Goal: Task Accomplishment & Management: Manage account settings

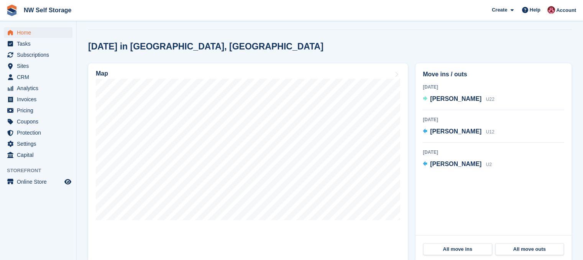
scroll to position [153, 0]
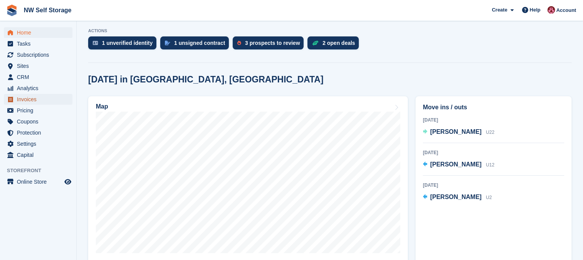
click at [28, 99] on span "Invoices" at bounding box center [40, 99] width 46 height 11
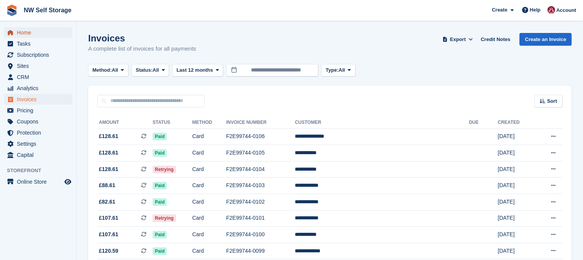
click at [32, 31] on span "Home" at bounding box center [40, 32] width 46 height 11
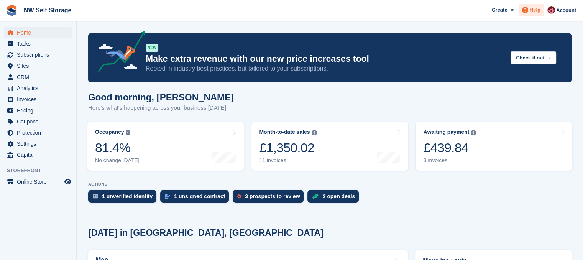
click at [539, 14] on div "Help" at bounding box center [531, 10] width 25 height 12
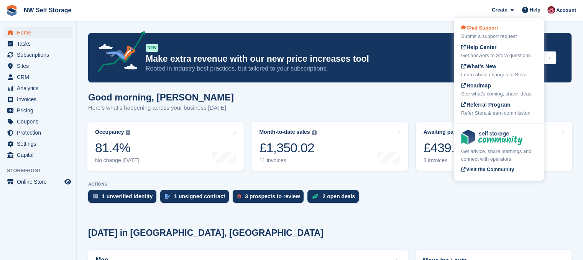
click at [491, 33] on div "Submit a support request" at bounding box center [499, 37] width 76 height 8
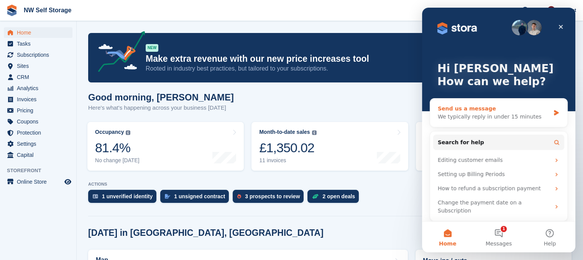
click at [509, 113] on div "We typically reply in under 15 minutes" at bounding box center [494, 117] width 112 height 8
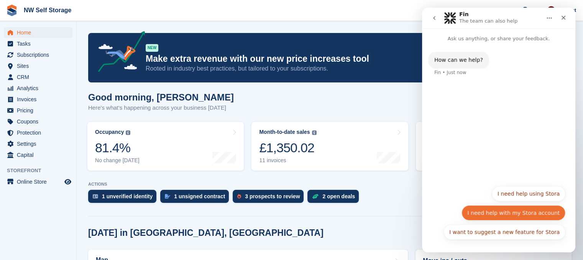
click at [528, 213] on button "I need help with my Stora account" at bounding box center [514, 212] width 104 height 15
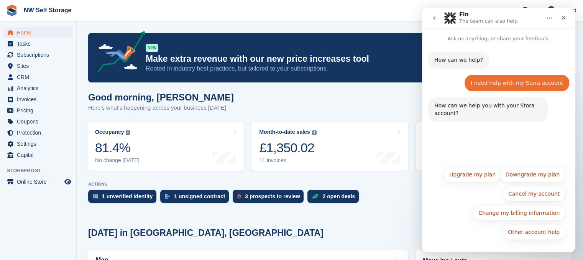
click at [436, 21] on button "go back" at bounding box center [434, 18] width 15 height 15
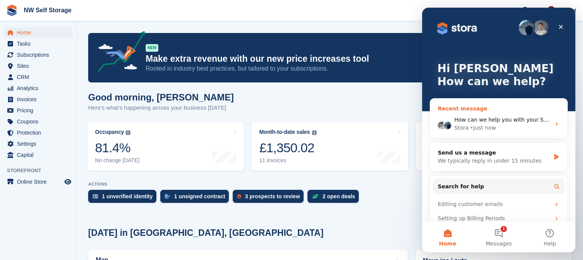
click at [491, 117] on span "How can we help you with your Stora account?" at bounding box center [517, 120] width 126 height 6
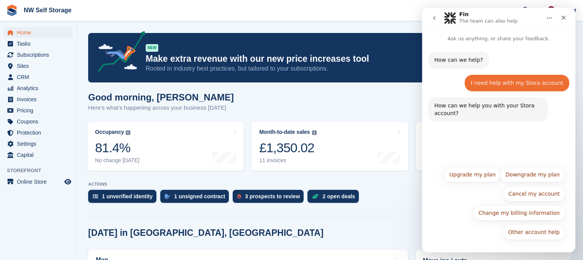
click at [552, 20] on button "Home" at bounding box center [549, 18] width 15 height 15
click at [552, 20] on icon "Home" at bounding box center [549, 18] width 6 height 6
click at [567, 14] on div "Close" at bounding box center [564, 18] width 14 height 14
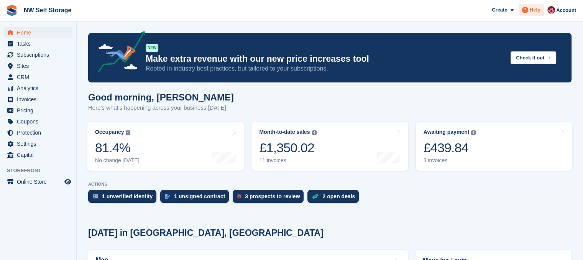
click at [531, 13] on span "Help" at bounding box center [535, 10] width 11 height 8
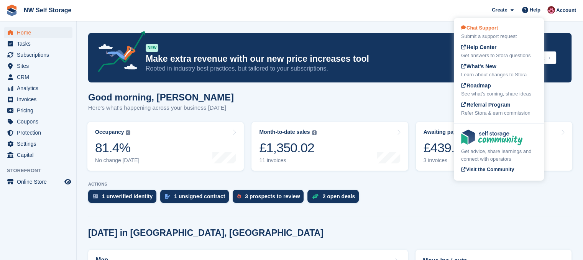
click at [489, 31] on span "Chat Support" at bounding box center [479, 28] width 37 height 6
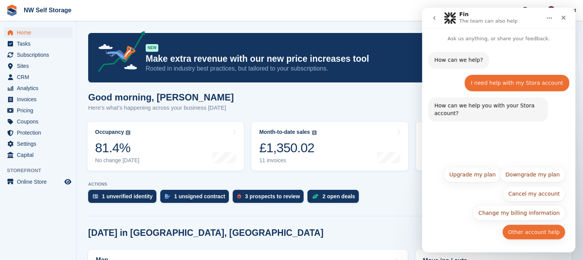
click at [538, 230] on button "Other account help" at bounding box center [533, 231] width 63 height 15
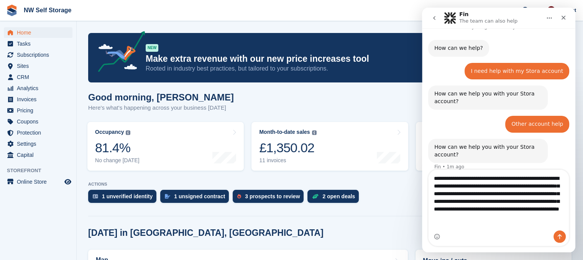
scroll to position [20, 0]
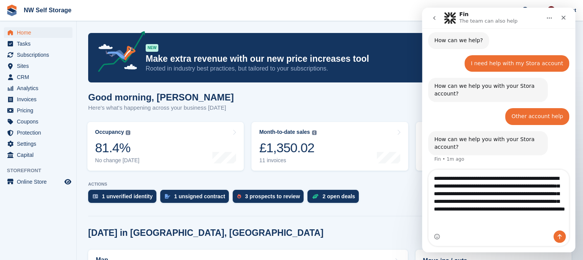
type textarea "**********"
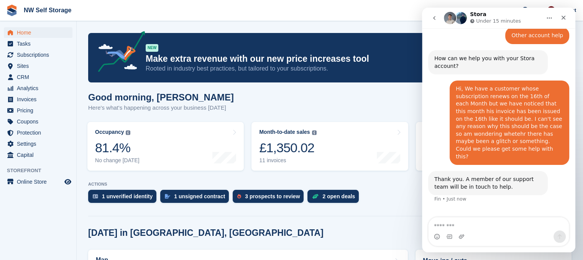
scroll to position [101, 0]
click at [38, 31] on span "Home" at bounding box center [40, 32] width 46 height 11
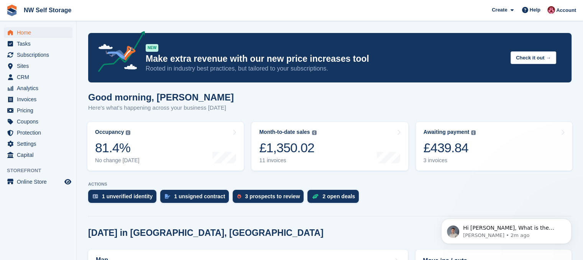
scroll to position [0, 0]
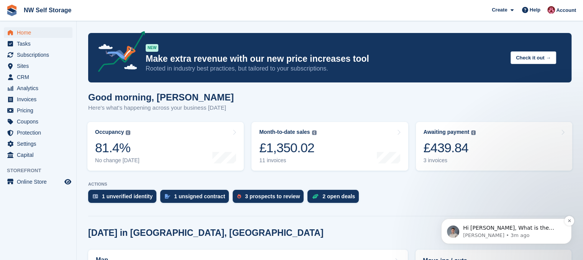
click at [510, 231] on p "Hi Josh, What is the customer name?" at bounding box center [512, 228] width 99 height 8
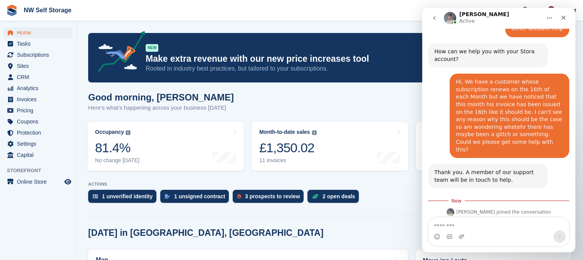
scroll to position [144, 0]
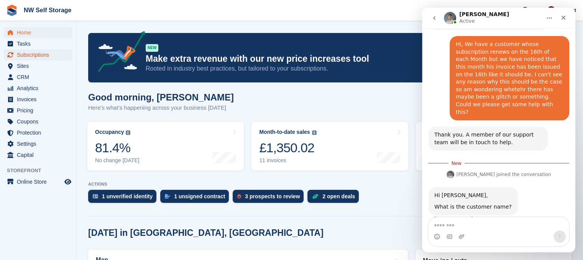
click at [29, 57] on span "Subscriptions" at bounding box center [40, 54] width 46 height 11
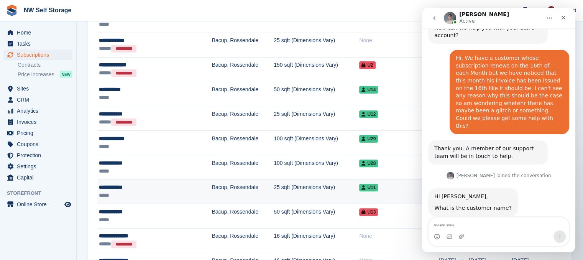
scroll to position [230, 0]
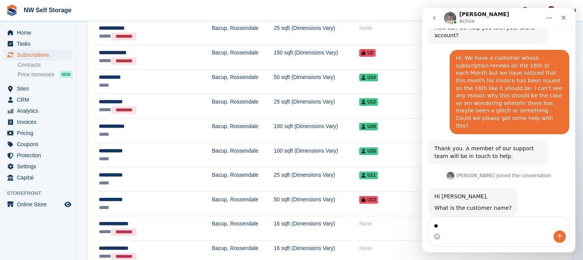
type textarea "*"
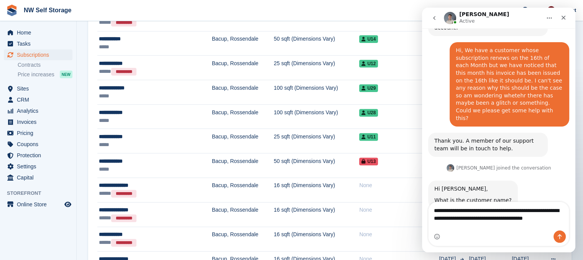
scroll to position [146, 0]
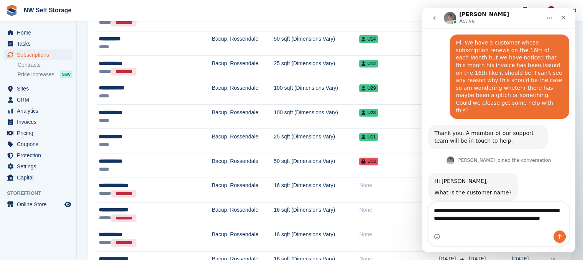
type textarea "**********"
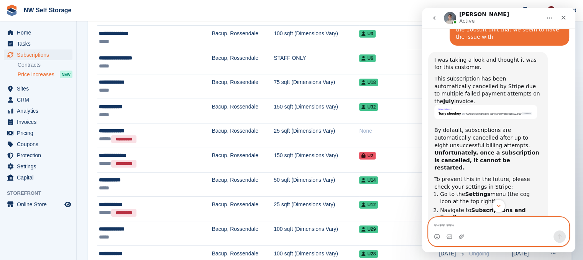
scroll to position [115, 0]
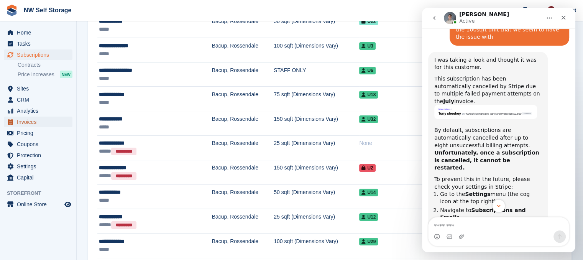
click at [36, 121] on span "Invoices" at bounding box center [40, 122] width 46 height 11
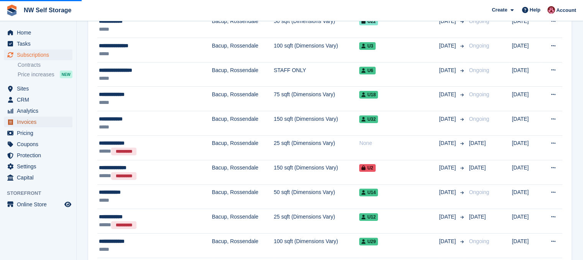
click at [33, 122] on span "Invoices" at bounding box center [40, 122] width 46 height 11
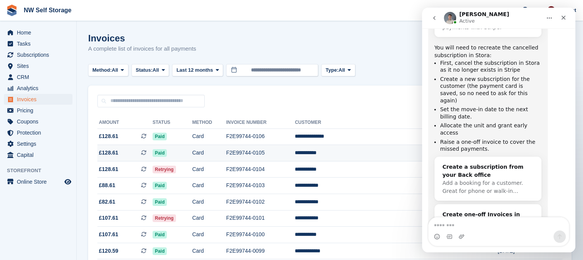
scroll to position [77, 0]
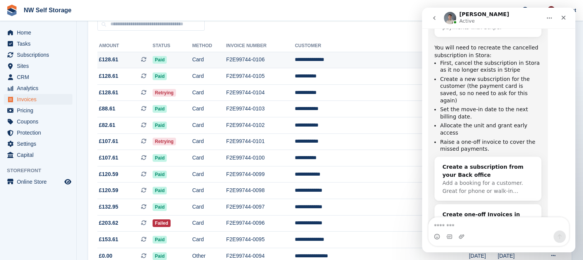
click at [120, 60] on span "£128.61 This is a recurring subscription invoice." at bounding box center [124, 60] width 55 height 8
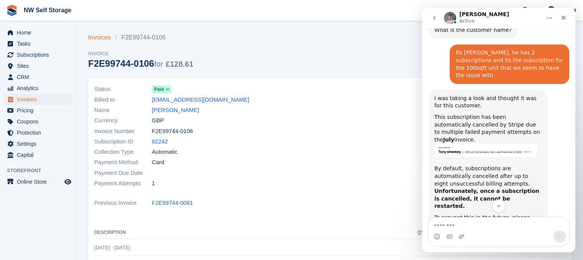
click at [98, 38] on link "Invoices" at bounding box center [101, 37] width 27 height 9
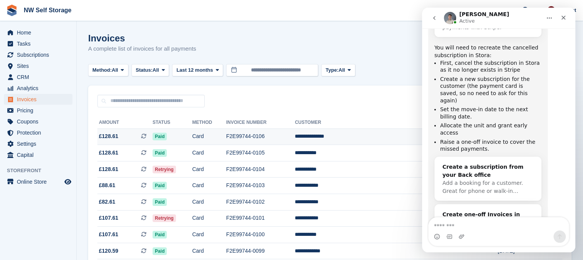
click at [115, 135] on span "£128.61" at bounding box center [109, 136] width 20 height 8
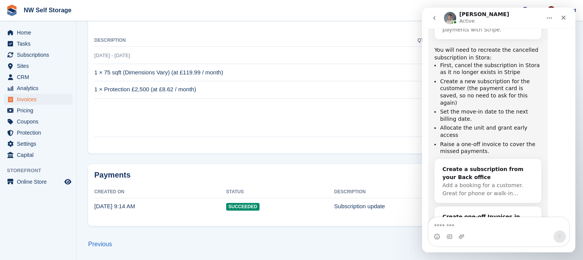
scroll to position [616, 0]
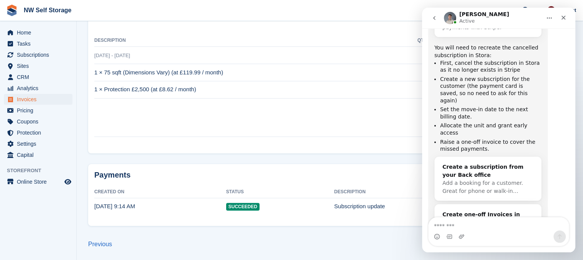
click at [432, 17] on icon "go back" at bounding box center [434, 18] width 6 height 6
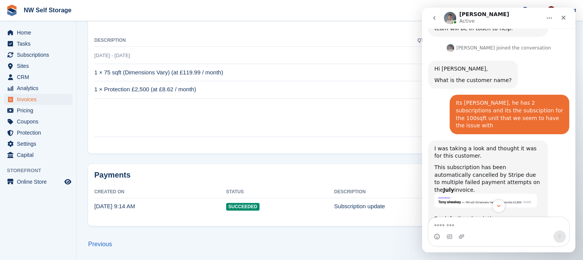
scroll to position [307, 0]
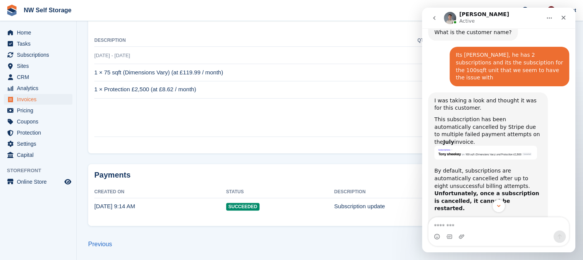
click at [555, 19] on button "Home" at bounding box center [549, 18] width 15 height 15
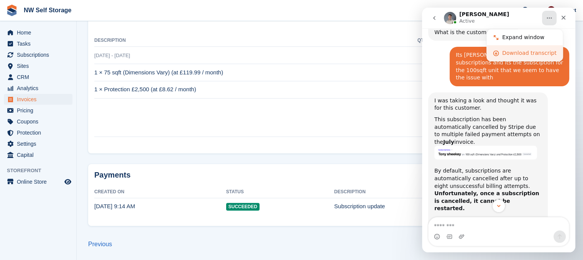
click at [525, 53] on div "Download transcript" at bounding box center [529, 53] width 54 height 8
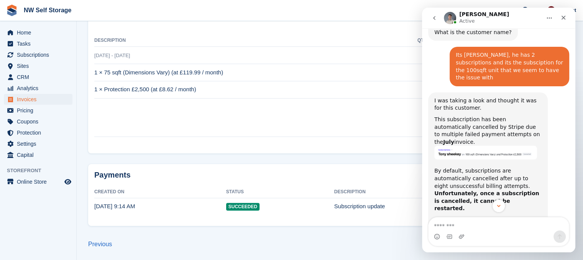
click at [548, 17] on icon "Home" at bounding box center [549, 18] width 6 height 6
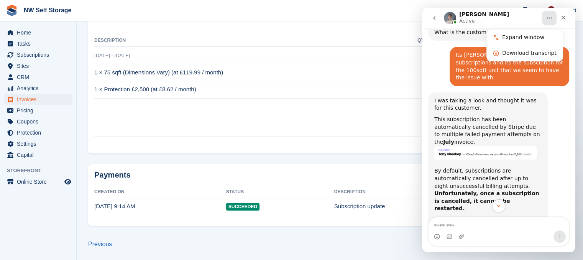
click at [547, 19] on icon "Home" at bounding box center [549, 18] width 6 height 6
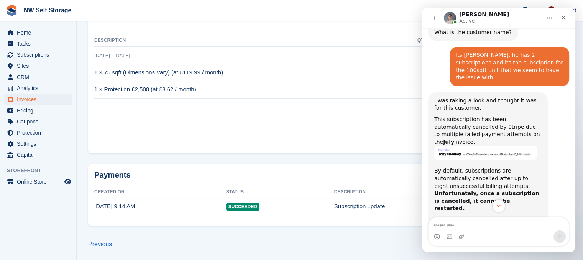
click at [436, 20] on icon "go back" at bounding box center [434, 18] width 6 height 6
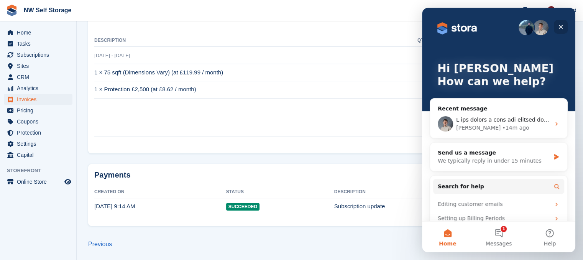
click at [563, 25] on icon "Close" at bounding box center [561, 27] width 6 height 6
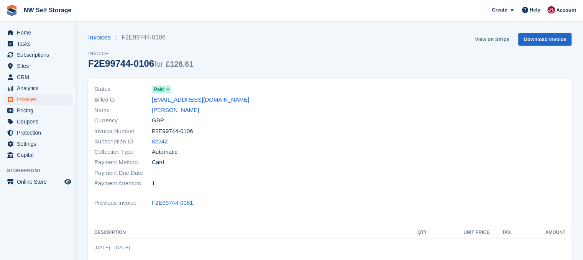
click at [495, 39] on link "View on Stripe" at bounding box center [492, 39] width 40 height 13
drag, startPoint x: 534, startPoint y: 5, endPoint x: 535, endPoint y: 9, distance: 4.5
click at [534, 7] on div "Help" at bounding box center [531, 10] width 25 height 12
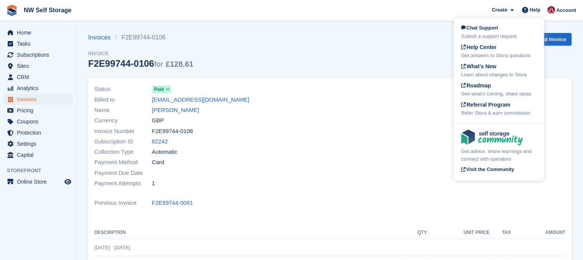
click at [495, 27] on span "Chat Support" at bounding box center [479, 28] width 37 height 6
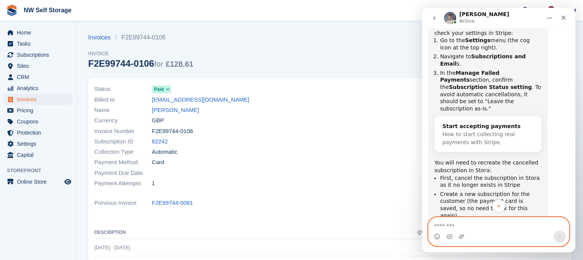
scroll to position [539, 0]
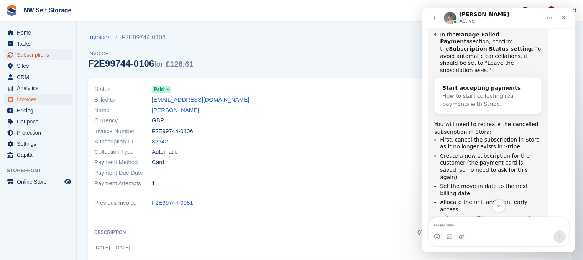
click at [35, 58] on span "Subscriptions" at bounding box center [40, 54] width 46 height 11
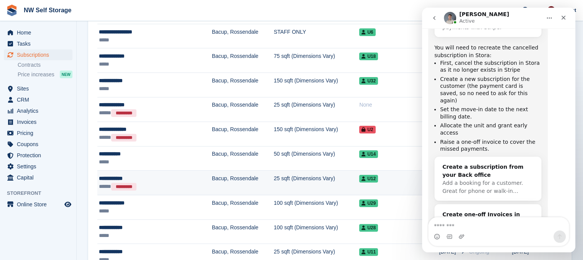
scroll to position [192, 0]
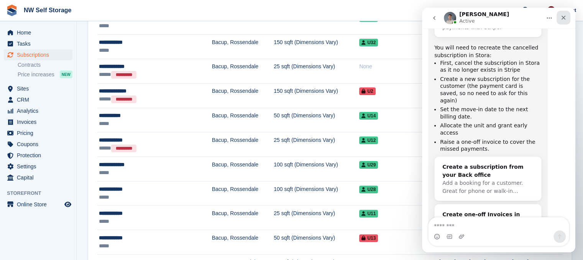
click at [564, 17] on icon "Close" at bounding box center [564, 18] width 4 height 4
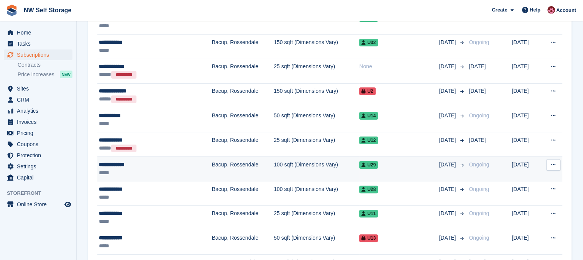
scroll to position [616, 0]
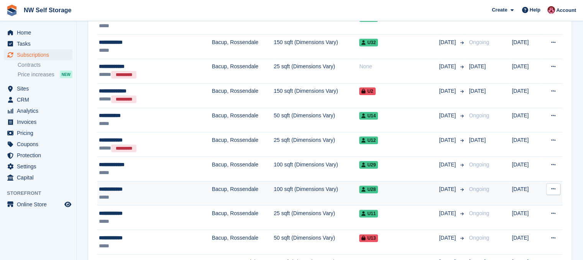
click at [557, 191] on button at bounding box center [553, 188] width 14 height 11
click at [219, 191] on td "Bacup, Rossendale" at bounding box center [243, 193] width 62 height 25
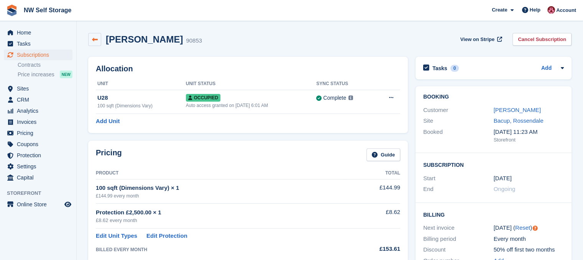
click at [90, 38] on link at bounding box center [94, 39] width 13 height 13
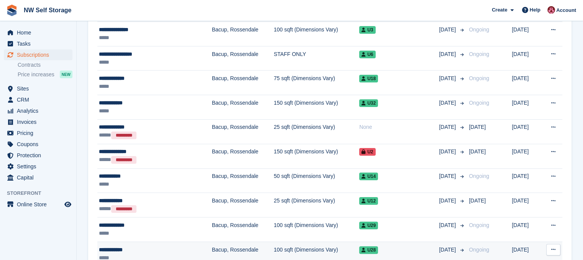
scroll to position [192, 0]
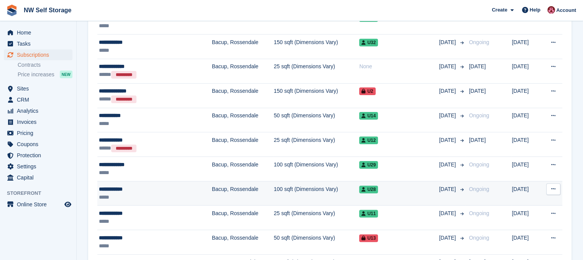
click at [216, 193] on td "Bacup, Rossendale" at bounding box center [243, 193] width 62 height 25
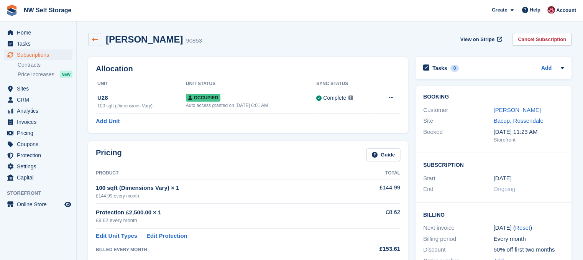
click at [100, 42] on link at bounding box center [94, 39] width 13 height 13
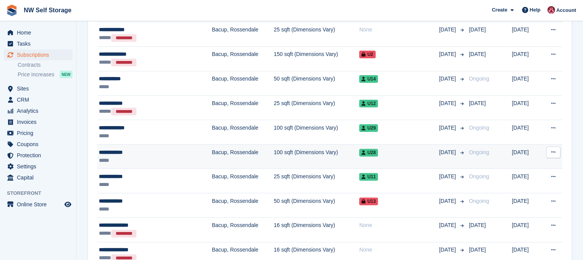
scroll to position [230, 0]
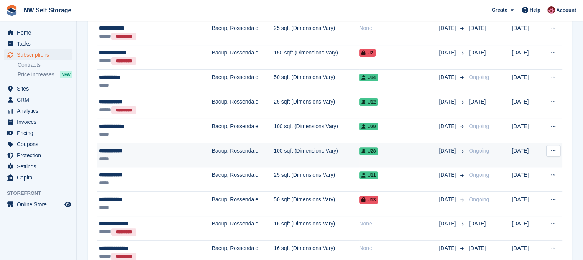
click at [554, 149] on icon at bounding box center [553, 150] width 4 height 5
click at [558, 149] on button at bounding box center [553, 150] width 14 height 11
click at [555, 150] on icon at bounding box center [553, 150] width 4 height 5
click at [524, 192] on p "Cancel subscription" at bounding box center [523, 192] width 67 height 10
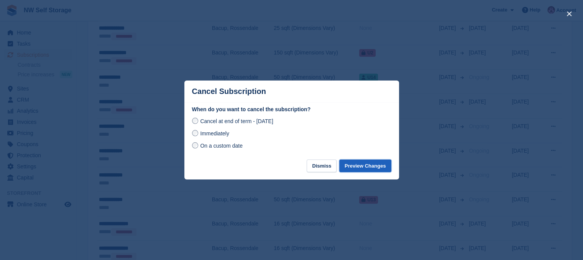
click at [370, 165] on button "Preview Changes" at bounding box center [365, 165] width 52 height 13
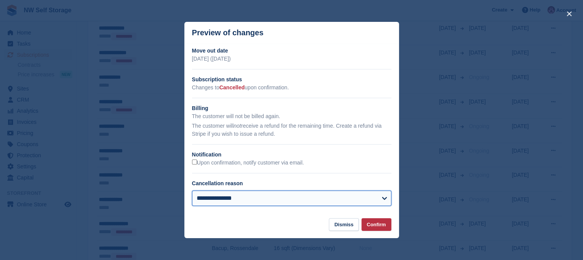
click at [291, 201] on select "**********" at bounding box center [291, 198] width 199 height 15
select select "**********"
click at [192, 191] on select "**********" at bounding box center [291, 198] width 199 height 15
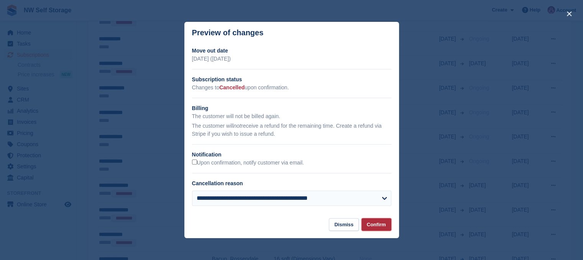
click at [383, 225] on button "Confirm" at bounding box center [376, 224] width 30 height 13
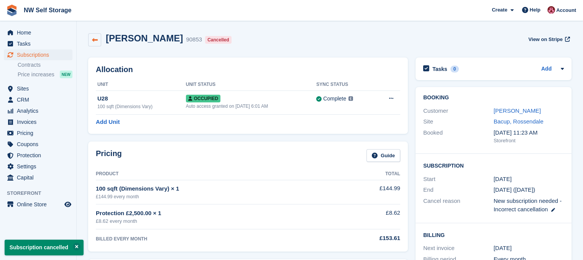
click at [95, 40] on icon at bounding box center [95, 40] width 6 height 6
select select "**********"
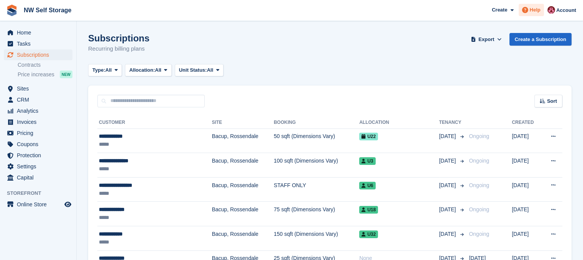
click at [537, 7] on span "Help" at bounding box center [535, 10] width 11 height 8
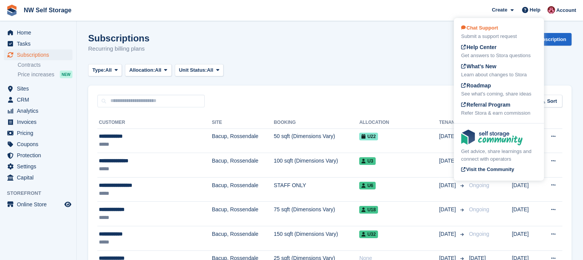
click at [485, 35] on div "Submit a support request" at bounding box center [499, 37] width 76 height 8
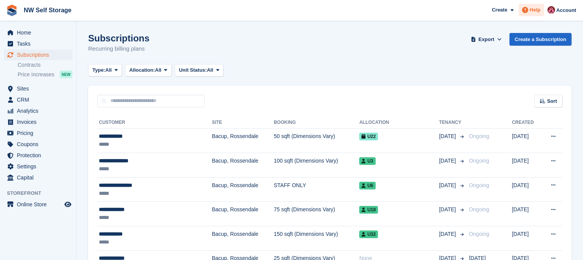
click at [538, 11] on span "Help" at bounding box center [535, 10] width 11 height 8
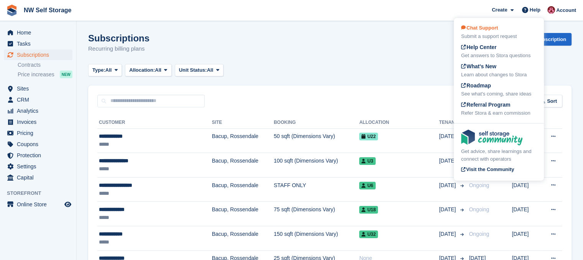
click at [495, 29] on span "Chat Support" at bounding box center [479, 28] width 37 height 6
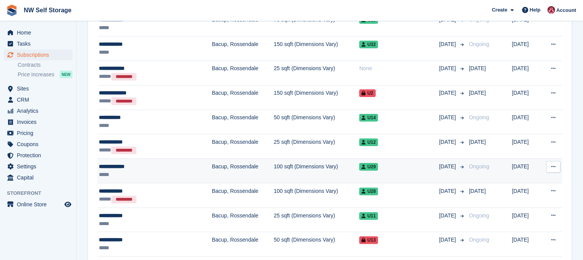
scroll to position [192, 0]
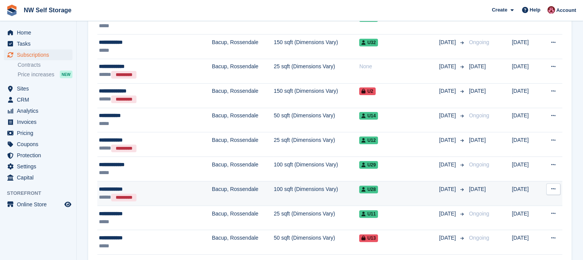
click at [176, 190] on div "**********" at bounding box center [141, 189] width 85 height 8
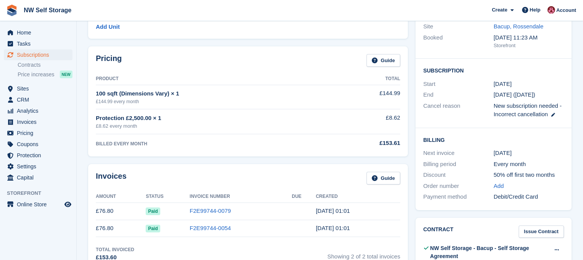
scroll to position [38, 0]
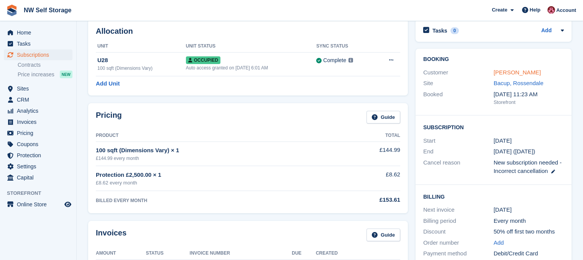
click at [513, 72] on link "[PERSON_NAME]" at bounding box center [517, 72] width 47 height 7
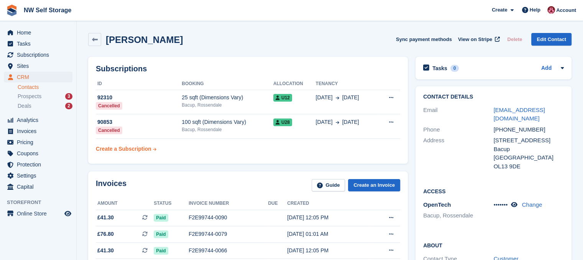
click at [133, 149] on div "Create a Subscription" at bounding box center [124, 149] width 56 height 8
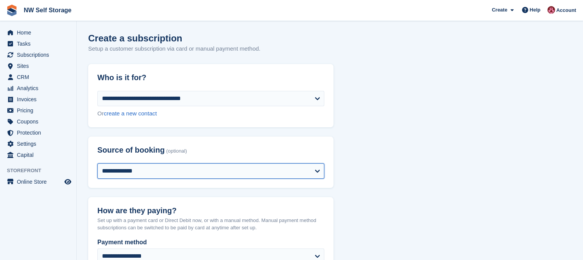
click at [152, 172] on select "**********" at bounding box center [210, 170] width 227 height 15
select select "*****"
click at [97, 163] on select "**********" at bounding box center [210, 170] width 227 height 15
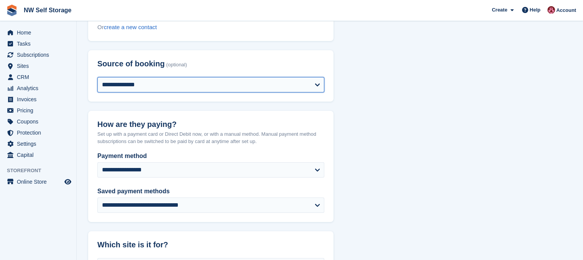
scroll to position [153, 0]
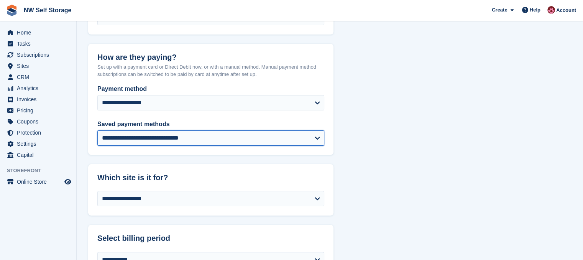
click at [261, 142] on select "**********" at bounding box center [210, 137] width 227 height 15
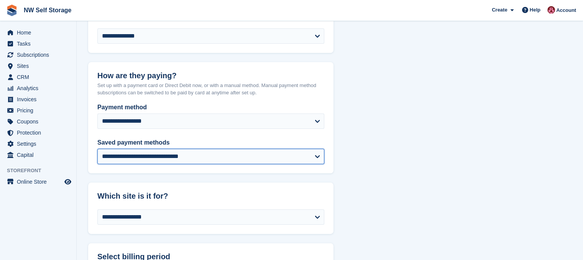
scroll to position [0, 0]
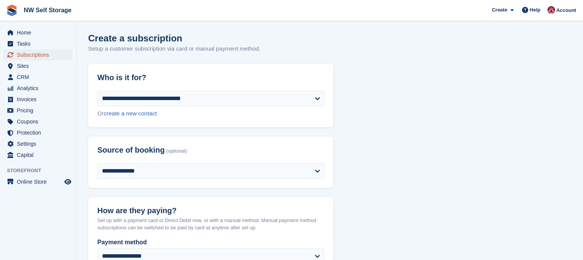
click at [43, 57] on span "Subscriptions" at bounding box center [40, 54] width 46 height 11
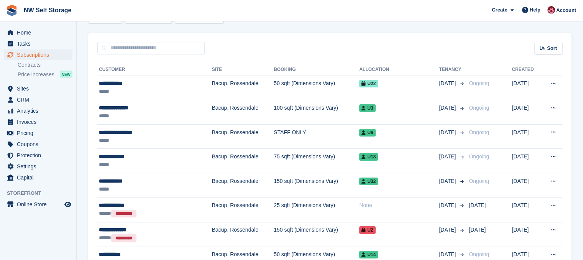
scroll to position [153, 0]
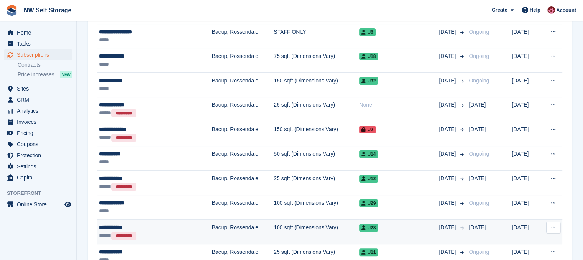
click at [161, 232] on div "***** *********" at bounding box center [141, 236] width 85 height 8
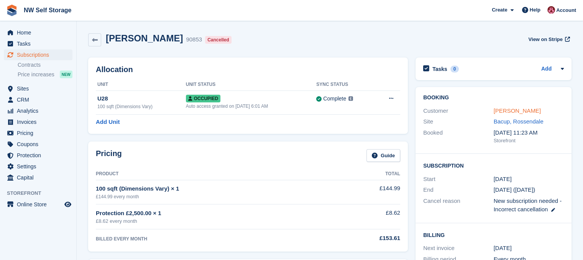
click at [512, 110] on link "[PERSON_NAME]" at bounding box center [517, 110] width 47 height 7
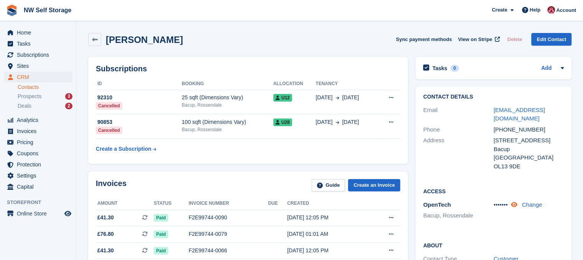
click at [516, 204] on icon at bounding box center [514, 205] width 7 height 6
click at [519, 205] on icon at bounding box center [519, 205] width 7 height 6
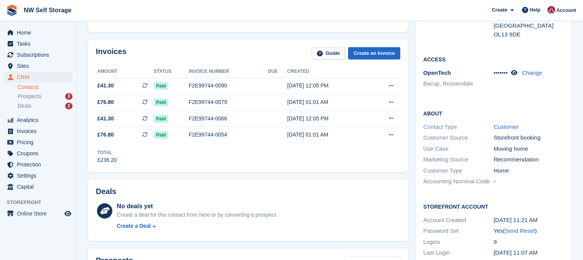
scroll to position [38, 0]
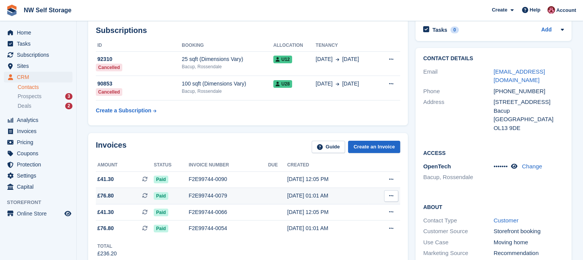
click at [197, 195] on div "F2E99744-0079" at bounding box center [228, 196] width 79 height 8
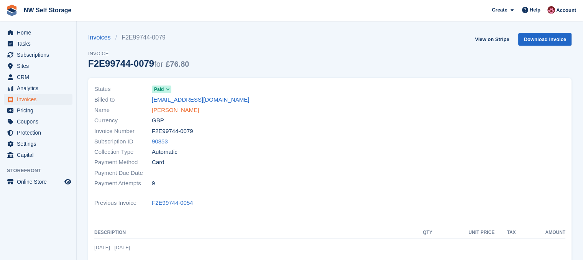
click at [172, 107] on link "[PERSON_NAME]" at bounding box center [175, 110] width 47 height 9
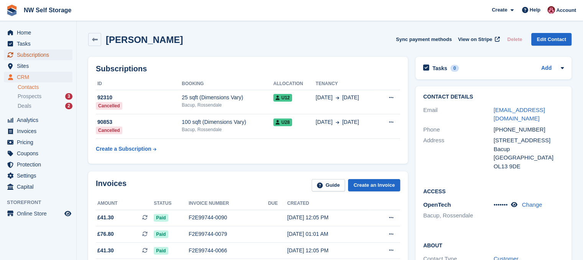
click at [31, 55] on span "Subscriptions" at bounding box center [40, 54] width 46 height 11
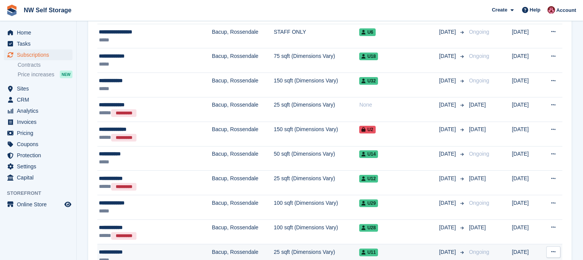
scroll to position [192, 0]
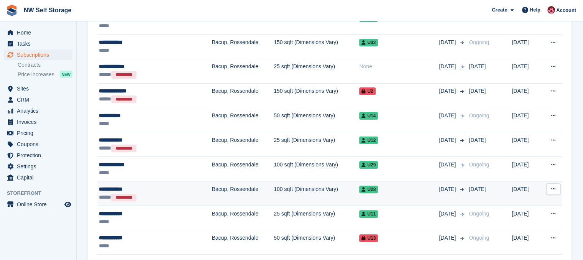
click at [176, 195] on div "***** *********" at bounding box center [141, 197] width 85 height 8
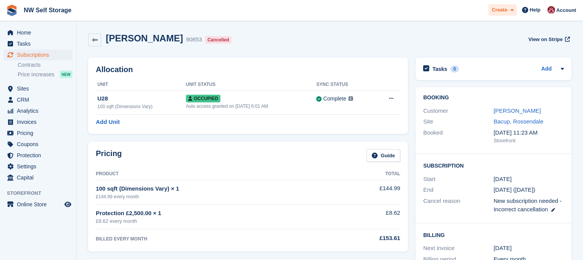
click at [511, 12] on icon at bounding box center [511, 10] width 3 height 5
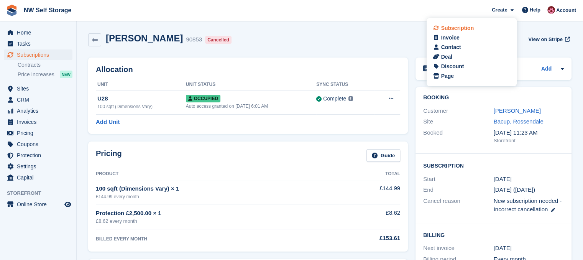
click at [458, 27] on div "Subscription" at bounding box center [457, 28] width 33 height 8
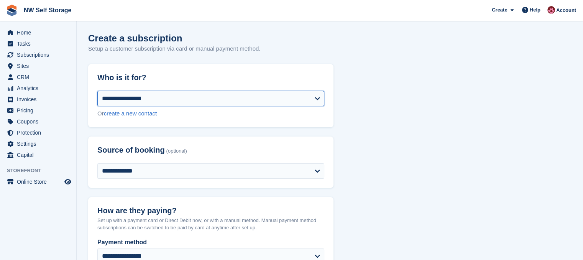
click at [181, 95] on select "**********" at bounding box center [210, 98] width 227 height 15
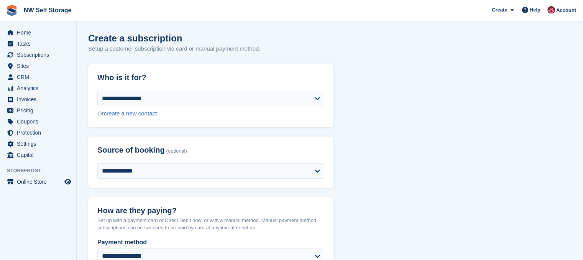
drag, startPoint x: 447, startPoint y: 124, endPoint x: 285, endPoint y: 84, distance: 166.8
click at [38, 53] on span "Subscriptions" at bounding box center [40, 54] width 46 height 11
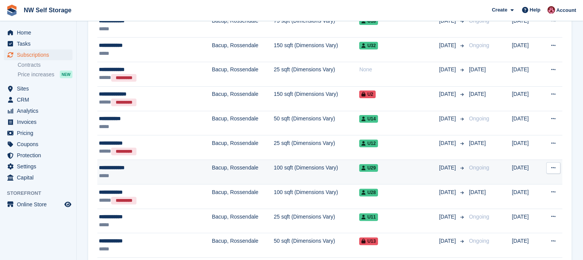
scroll to position [192, 0]
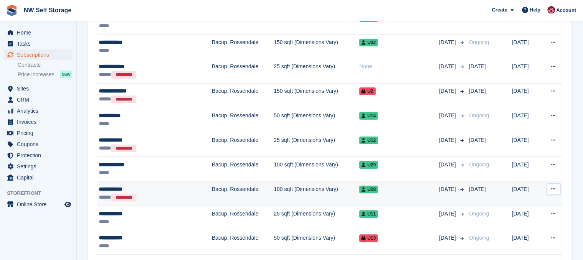
click at [147, 187] on div "**********" at bounding box center [141, 189] width 85 height 8
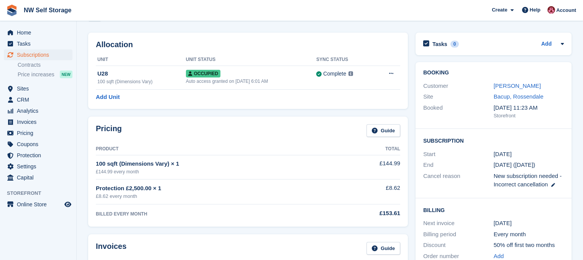
scroll to position [38, 0]
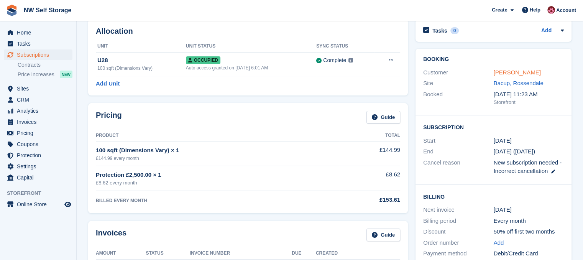
click at [504, 69] on link "[PERSON_NAME]" at bounding box center [517, 72] width 47 height 7
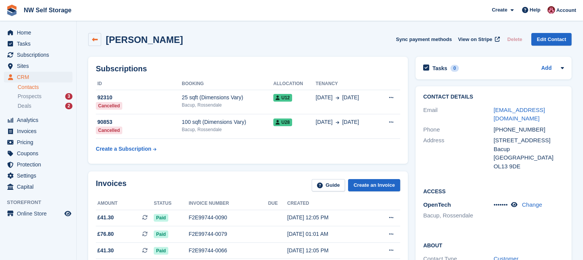
click at [97, 42] on link at bounding box center [94, 39] width 13 height 13
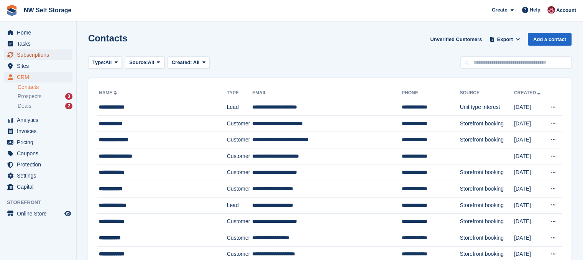
click at [36, 57] on span "Subscriptions" at bounding box center [40, 54] width 46 height 11
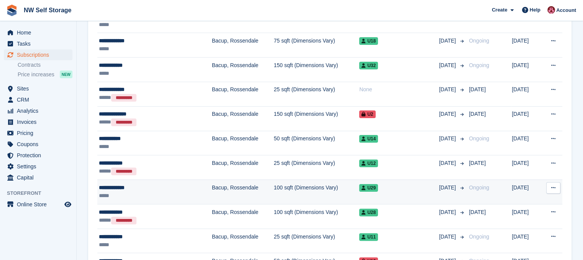
scroll to position [192, 0]
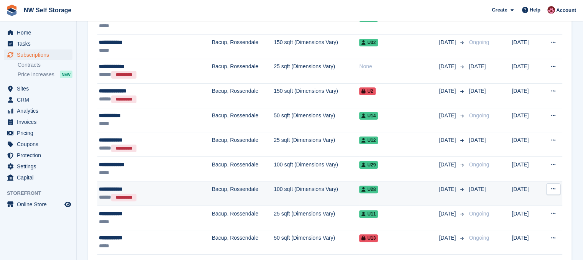
click at [554, 192] on button at bounding box center [553, 188] width 14 height 11
click at [524, 203] on p "View customer" at bounding box center [523, 204] width 67 height 10
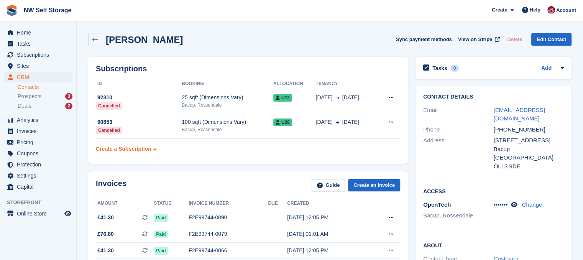
click at [140, 150] on div "Create a Subscription" at bounding box center [124, 149] width 56 height 8
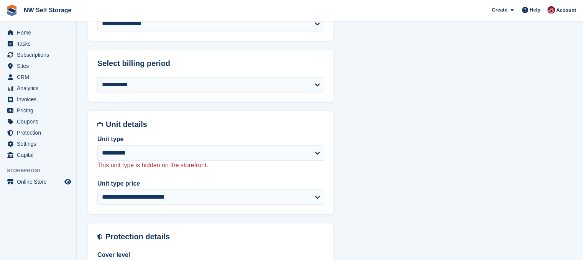
scroll to position [345, 0]
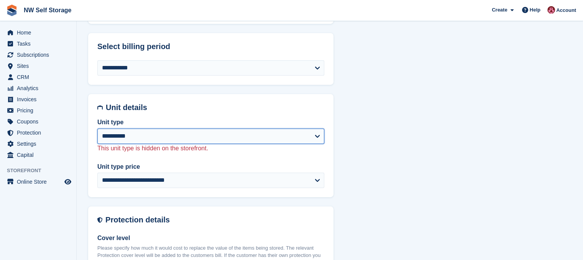
click at [164, 137] on select "**********" at bounding box center [210, 135] width 227 height 15
select select "*****"
click at [97, 128] on select "**********" at bounding box center [210, 135] width 227 height 15
select select "******"
select select "**********"
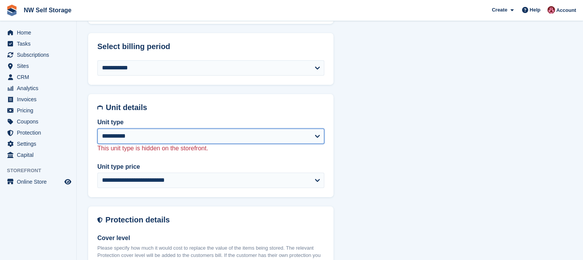
select select "******"
select select "****"
select select "*"
select select
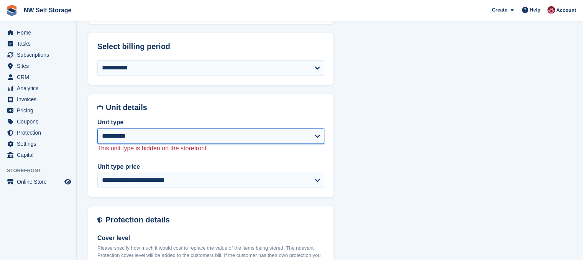
select select "***"
select select "*****"
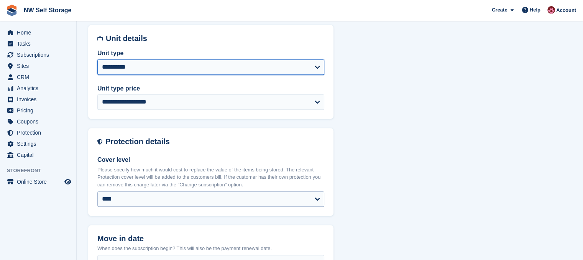
scroll to position [422, 0]
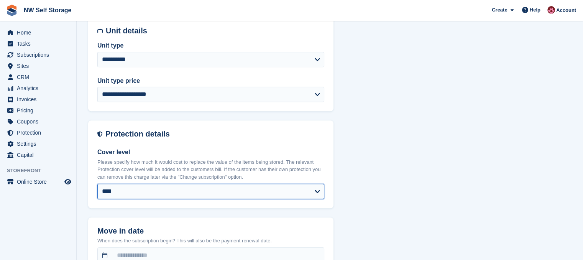
click at [141, 190] on select "**** ****** ****** ******* ******* *******" at bounding box center [210, 191] width 227 height 15
select select "*****"
click at [97, 184] on select "**** ****** ****** ******* ******* *******" at bounding box center [210, 191] width 227 height 15
select select "******"
select select "**********"
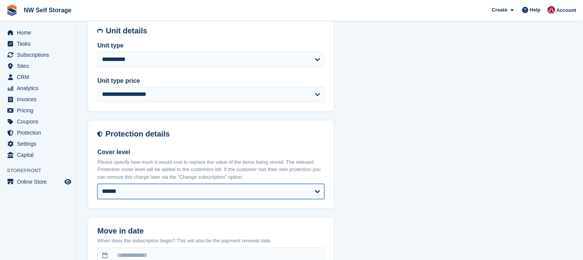
select select "****"
select select "*"
select select "*****"
select select
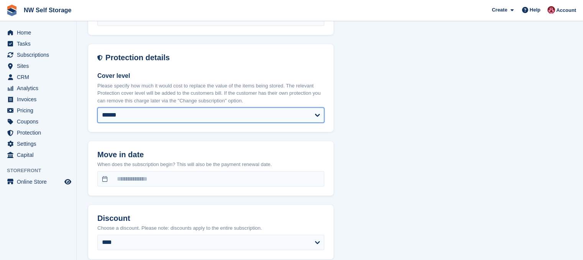
scroll to position [498, 0]
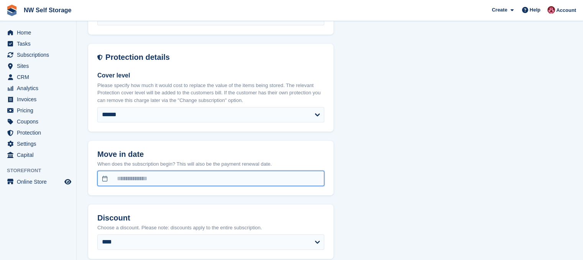
click at [130, 179] on input "text" at bounding box center [210, 178] width 227 height 15
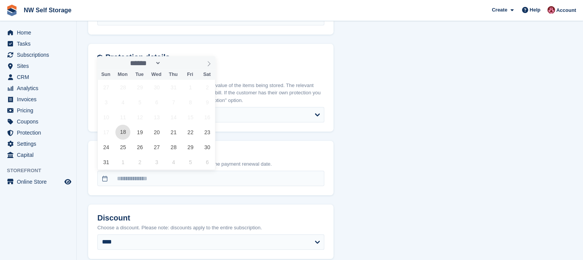
click at [123, 133] on span "18" at bounding box center [122, 132] width 15 height 15
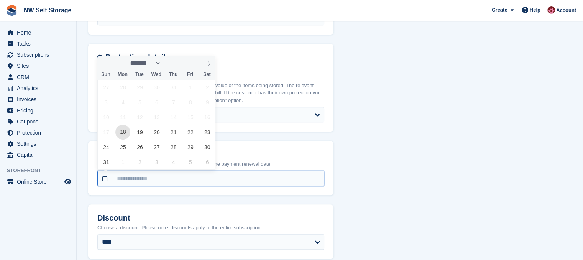
type input "**********"
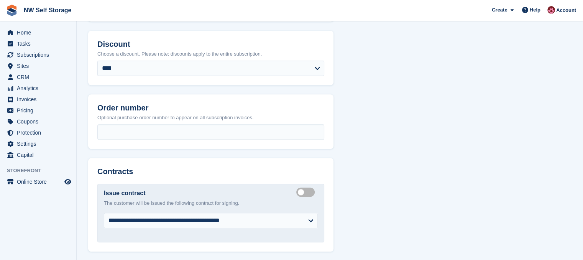
scroll to position [690, 0]
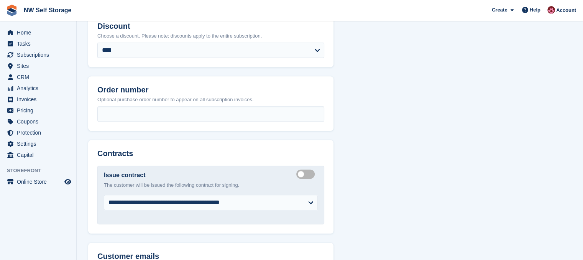
click at [303, 174] on label "Create integrated contract" at bounding box center [306, 174] width 21 height 1
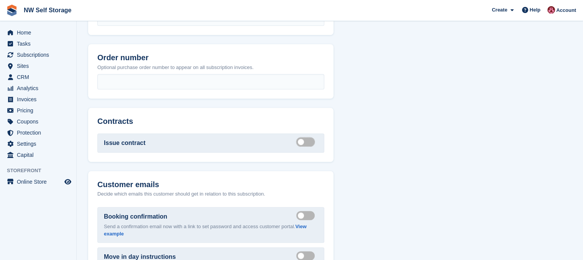
scroll to position [805, 0]
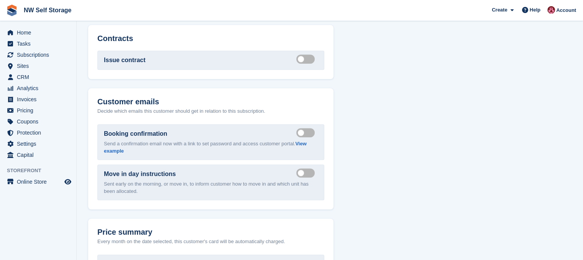
click at [307, 132] on label "Send booking confirmation email" at bounding box center [306, 132] width 21 height 1
click at [305, 174] on label "Send move in day email" at bounding box center [306, 172] width 21 height 1
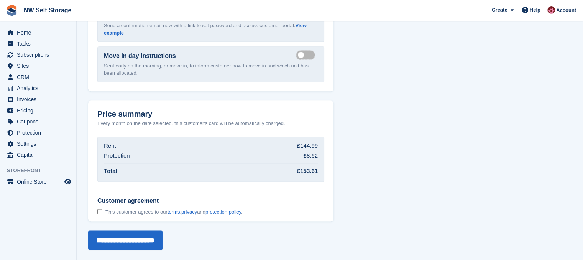
scroll to position [924, 0]
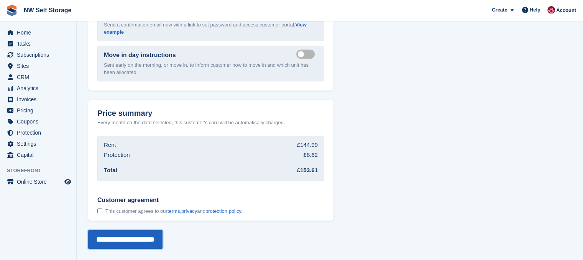
click at [135, 238] on input "**********" at bounding box center [125, 239] width 74 height 19
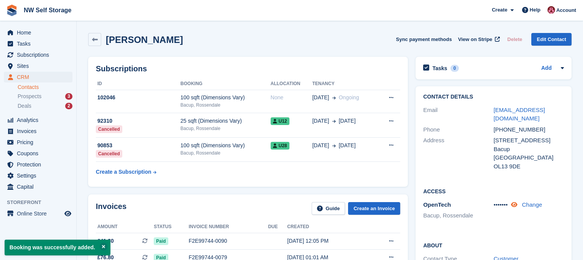
click at [517, 204] on icon at bounding box center [514, 205] width 7 height 6
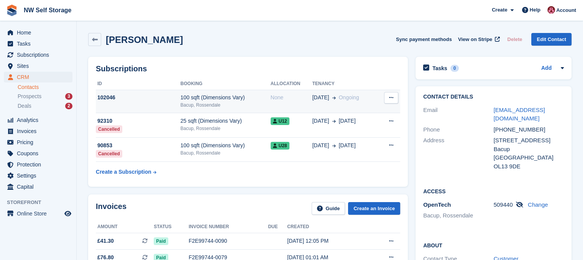
click at [392, 98] on icon at bounding box center [391, 97] width 4 height 5
click at [214, 106] on div "Bacup, Rossendale" at bounding box center [226, 105] width 90 height 7
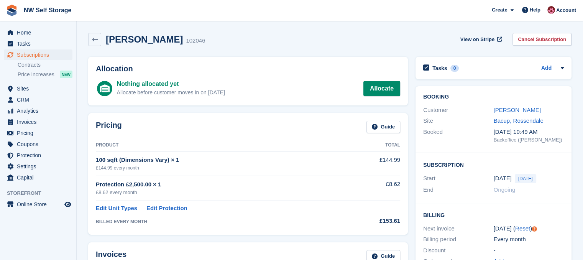
click at [376, 80] on div "Nothing allocated yet Allocate before customer moves in on [DATE] Allocate" at bounding box center [258, 88] width 283 height 18
click at [379, 90] on link "Allocate" at bounding box center [381, 88] width 37 height 15
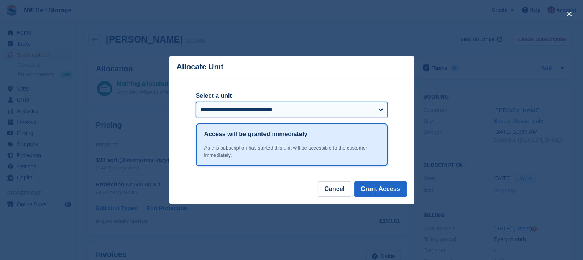
click at [267, 110] on select "**********" at bounding box center [292, 109] width 192 height 15
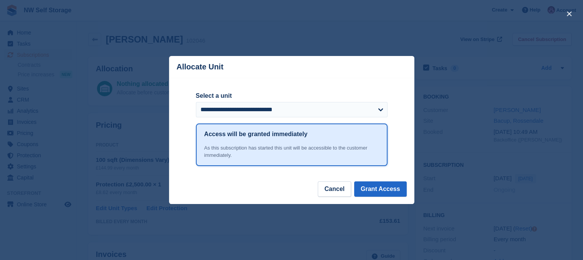
click at [175, 117] on div "**********" at bounding box center [291, 129] width 245 height 103
click at [336, 190] on button "Cancel" at bounding box center [334, 188] width 33 height 15
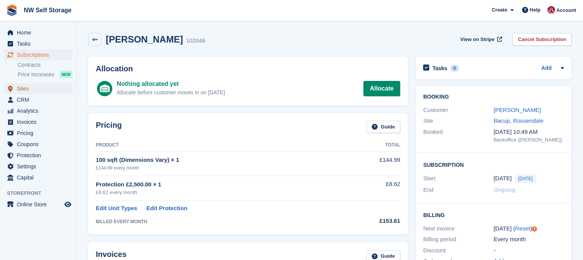
click at [47, 87] on span "Sites" at bounding box center [40, 88] width 46 height 11
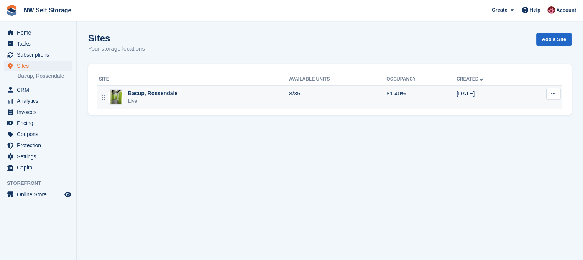
click at [192, 93] on div "Bacup, Rossendale Live" at bounding box center [194, 97] width 190 height 16
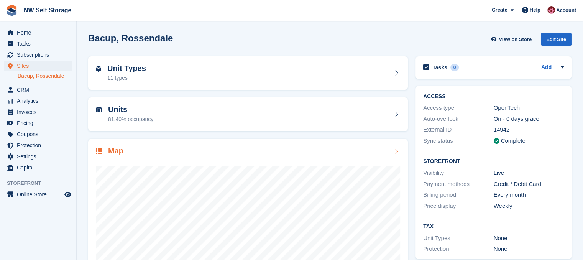
scroll to position [38, 0]
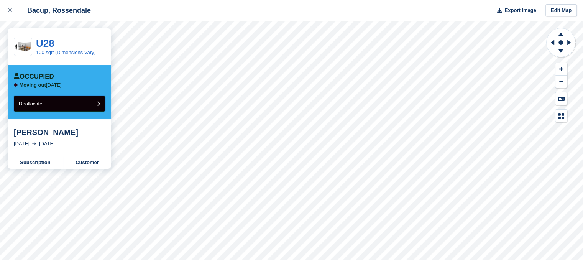
click at [78, 103] on button "Deallocate" at bounding box center [59, 104] width 91 height 16
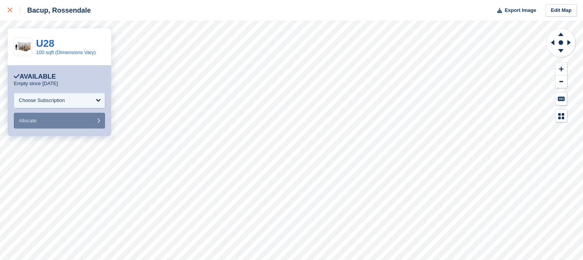
click at [15, 11] on div at bounding box center [14, 10] width 13 height 9
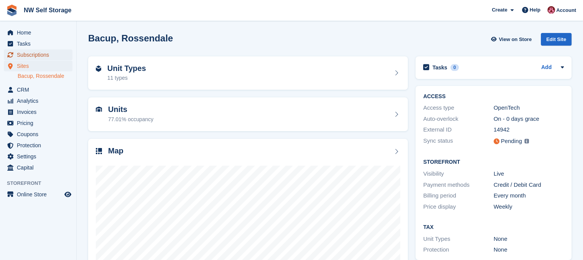
click at [35, 54] on span "Subscriptions" at bounding box center [40, 54] width 46 height 11
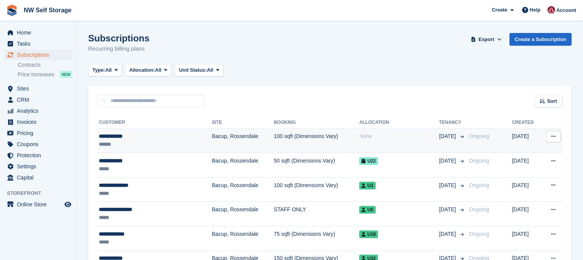
click at [555, 135] on icon at bounding box center [553, 136] width 4 height 5
click at [385, 136] on div "None" at bounding box center [399, 136] width 80 height 8
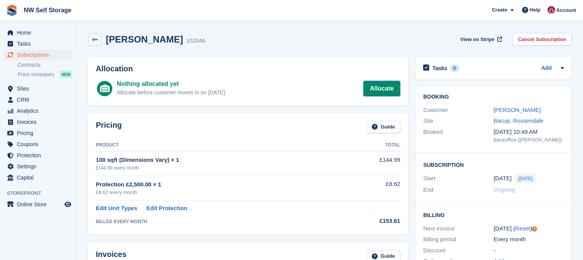
click at [382, 89] on link "Allocate" at bounding box center [381, 88] width 37 height 15
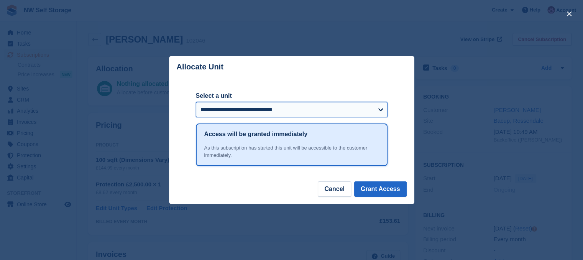
click at [302, 111] on select "**********" at bounding box center [292, 109] width 192 height 15
select select "******"
click at [196, 102] on select "**********" at bounding box center [292, 109] width 192 height 15
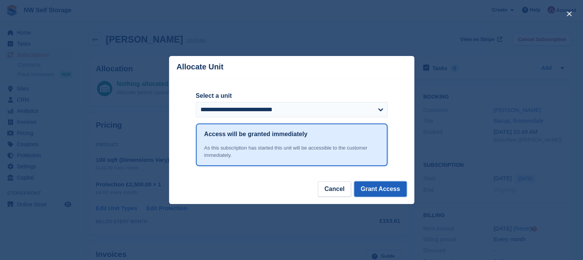
click at [378, 189] on button "Grant Access" at bounding box center [380, 188] width 53 height 15
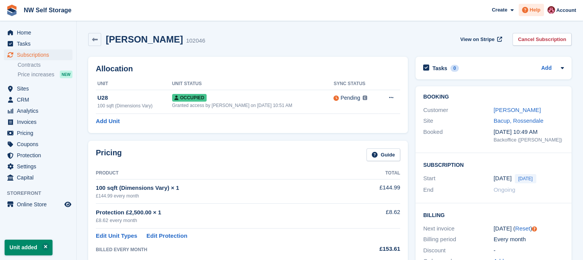
click at [527, 10] on icon at bounding box center [525, 10] width 6 height 6
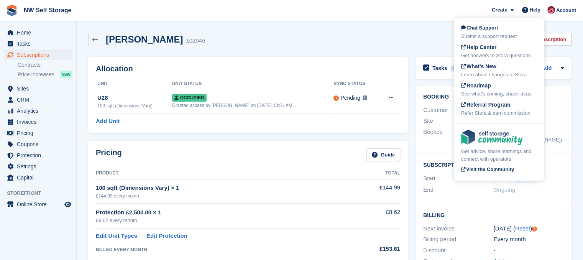
click at [492, 31] on span "Chat Support" at bounding box center [479, 28] width 37 height 6
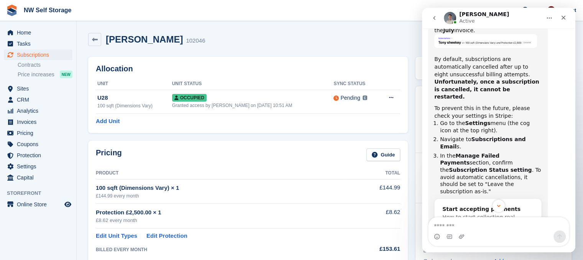
scroll to position [348, 0]
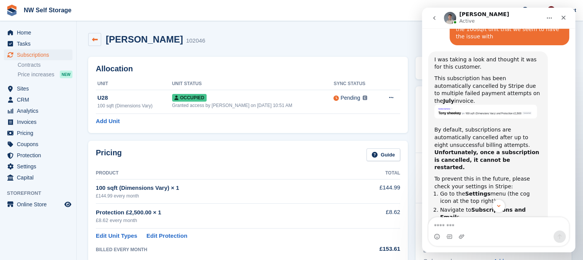
click at [96, 40] on icon at bounding box center [95, 40] width 6 height 6
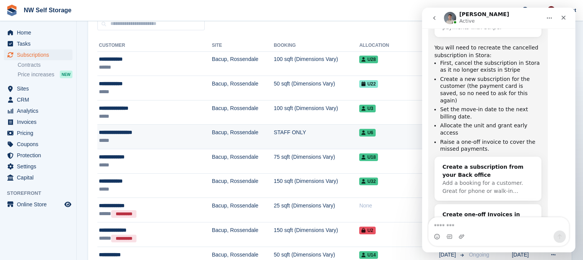
scroll to position [38, 0]
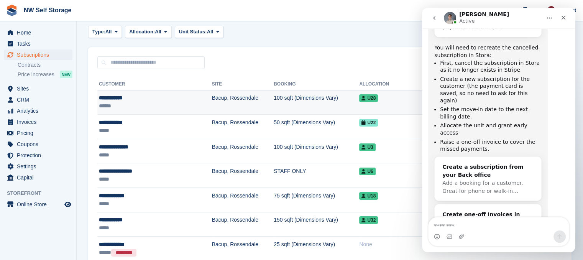
click at [276, 94] on td "100 sqft (Dimensions Vary)" at bounding box center [316, 102] width 85 height 25
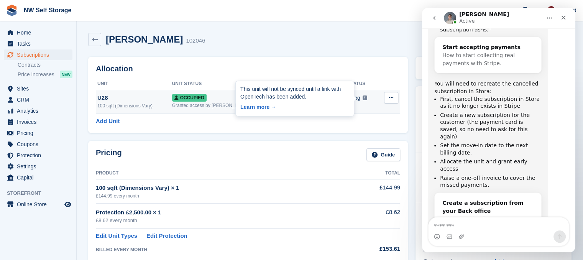
scroll to position [616, 0]
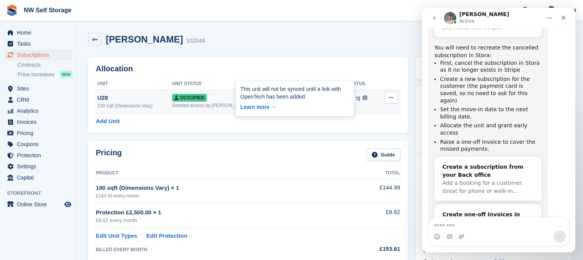
click at [258, 112] on div "This unit will not be synced until a link with OpenTech has been added. Learn m…" at bounding box center [295, 98] width 118 height 35
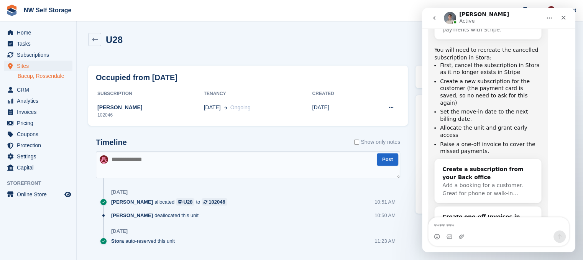
scroll to position [616, 0]
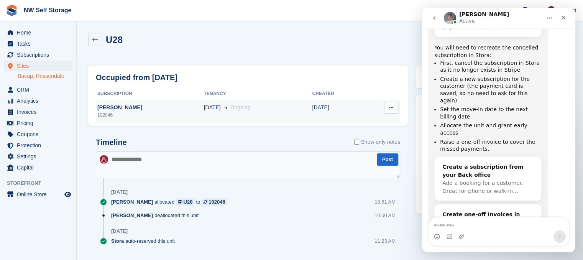
click at [393, 107] on icon at bounding box center [391, 107] width 4 height 5
click at [387, 108] on button at bounding box center [391, 107] width 14 height 11
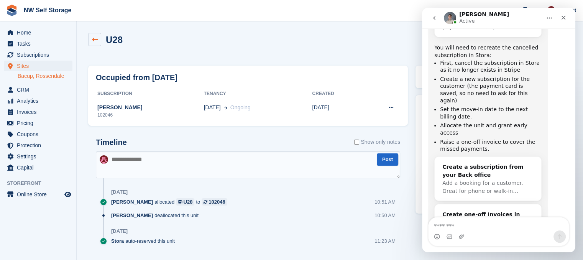
click at [94, 38] on icon at bounding box center [95, 40] width 6 height 6
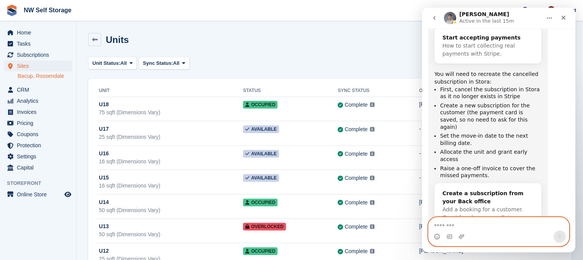
scroll to position [577, 0]
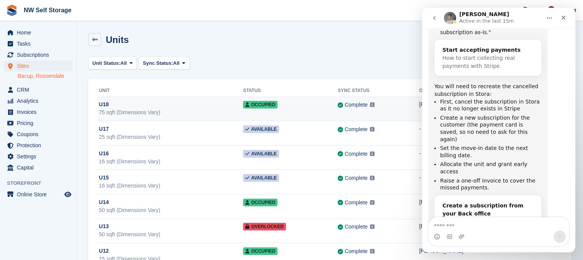
click at [171, 101] on div "U18" at bounding box center [171, 104] width 144 height 8
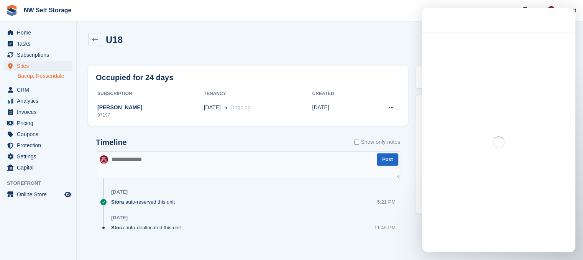
click at [30, 64] on span "Sites" at bounding box center [40, 66] width 46 height 11
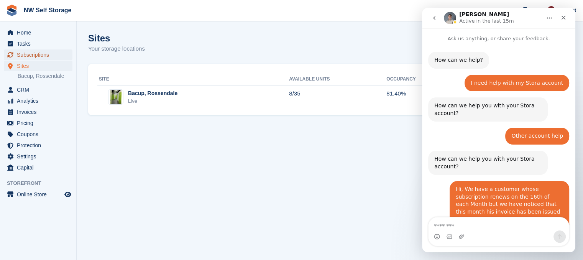
scroll to position [532, 0]
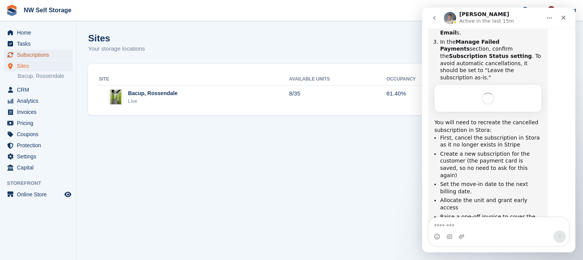
click at [45, 57] on span "Subscriptions" at bounding box center [40, 54] width 46 height 11
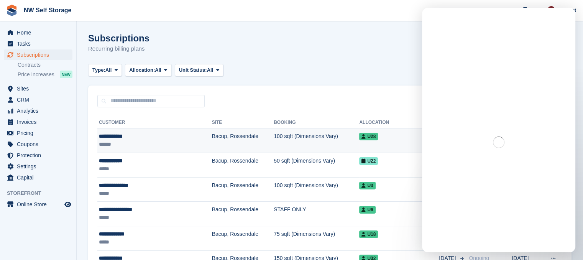
click at [224, 145] on td "Bacup, Rossendale" at bounding box center [243, 140] width 62 height 25
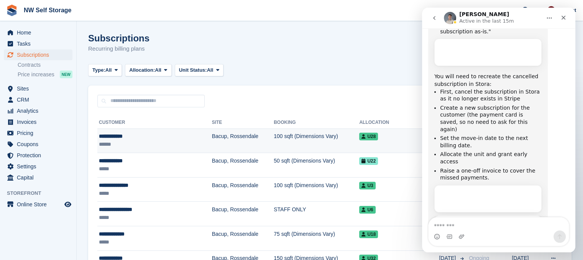
scroll to position [580, 0]
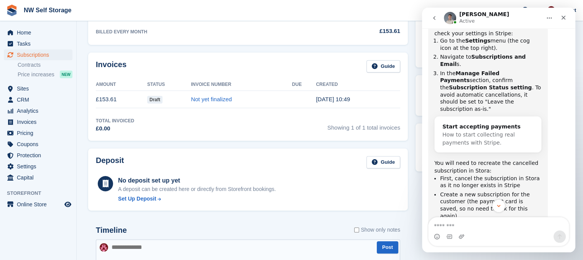
scroll to position [218, 0]
click at [209, 99] on link "Not yet finalized" at bounding box center [211, 99] width 41 height 7
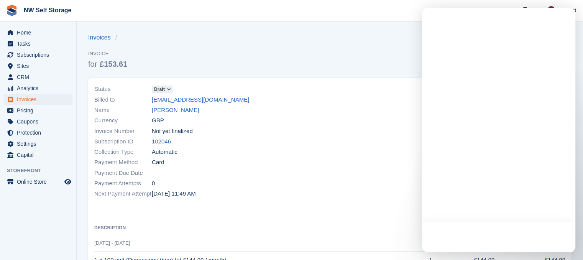
click at [213, 101] on div "Billed to sheekey72@gmail.com" at bounding box center [209, 99] width 231 height 10
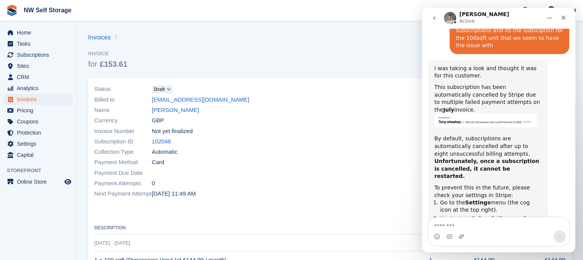
click at [171, 89] on icon at bounding box center [169, 89] width 4 height 5
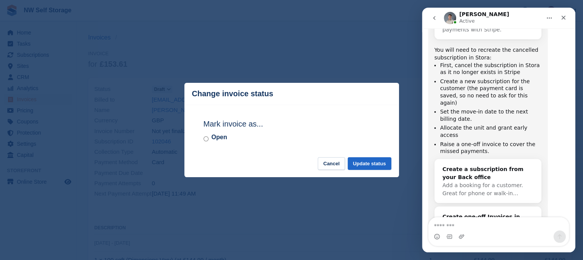
scroll to position [616, 0]
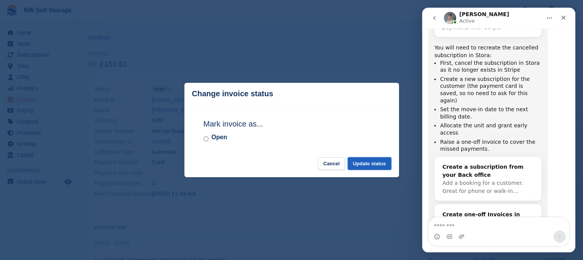
click at [373, 164] on button "Update status" at bounding box center [370, 163] width 44 height 13
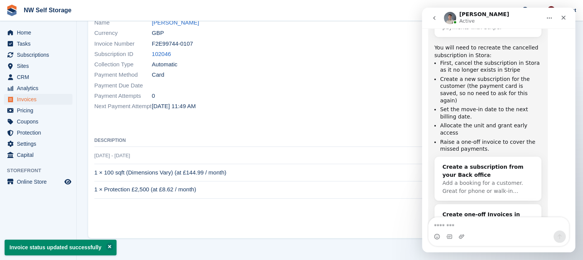
scroll to position [0, 0]
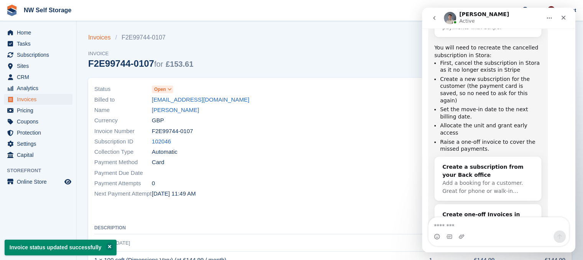
click at [106, 39] on link "Invoices" at bounding box center [101, 37] width 27 height 9
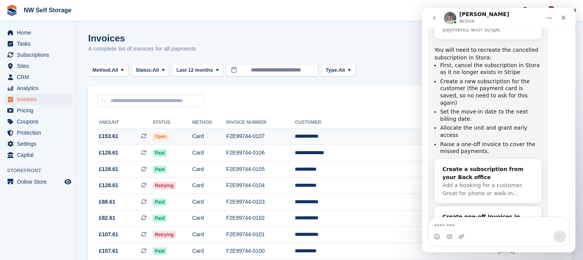
scroll to position [616, 0]
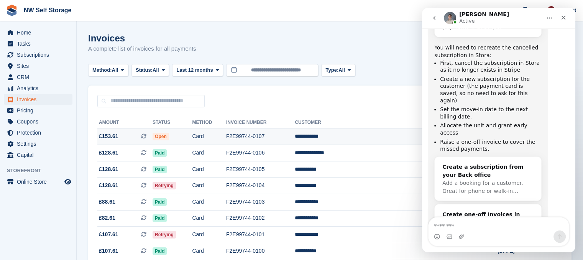
click at [192, 137] on td "Open" at bounding box center [172, 136] width 39 height 16
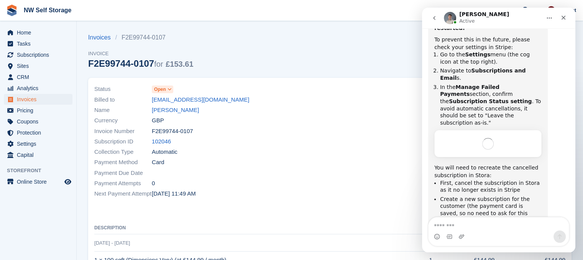
click at [170, 90] on icon at bounding box center [170, 89] width 4 height 5
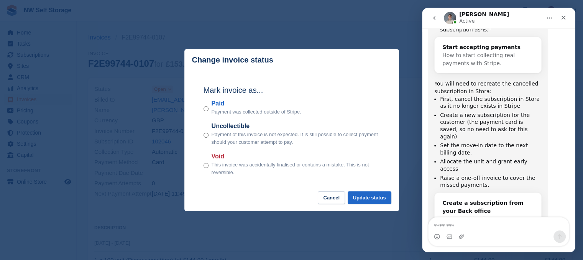
scroll to position [616, 0]
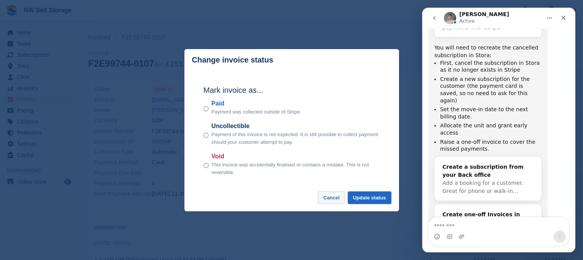
click at [330, 198] on button "Cancel" at bounding box center [331, 197] width 27 height 13
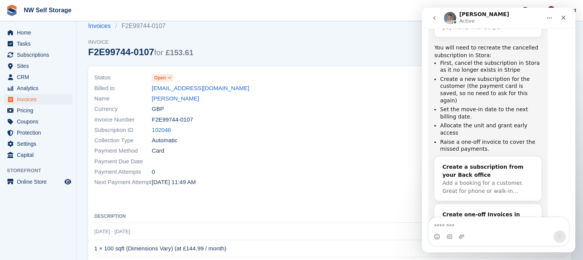
scroll to position [10, 0]
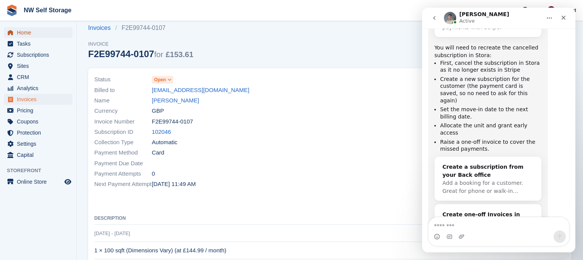
click at [35, 31] on span "Home" at bounding box center [40, 32] width 46 height 11
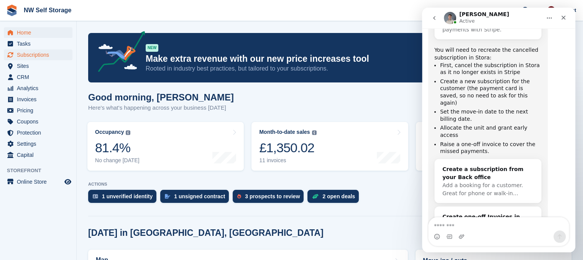
scroll to position [616, 0]
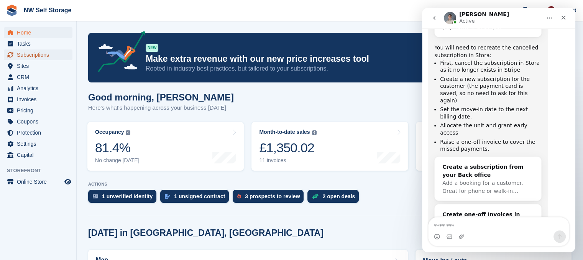
click at [36, 54] on span "Subscriptions" at bounding box center [40, 54] width 46 height 11
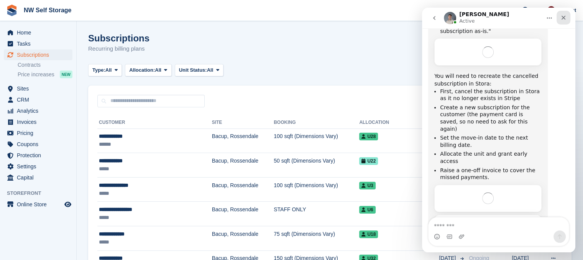
scroll to position [580, 0]
click at [564, 16] on icon "Close" at bounding box center [563, 18] width 6 height 6
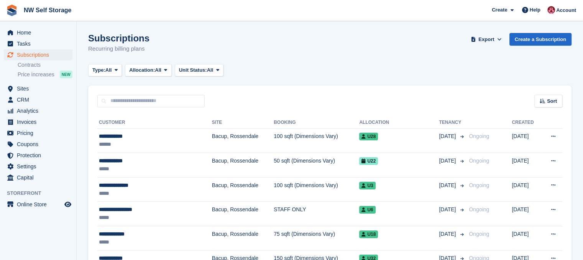
scroll to position [616, 0]
click at [40, 89] on span "Sites" at bounding box center [40, 88] width 46 height 11
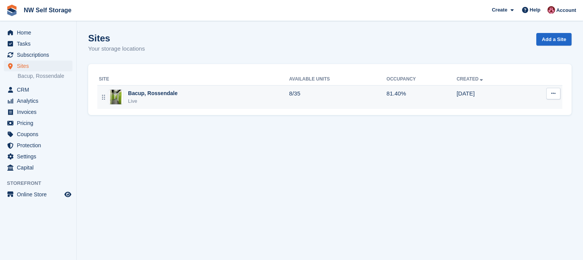
click at [154, 88] on td "Bacup, Rossendale Live" at bounding box center [193, 97] width 192 height 24
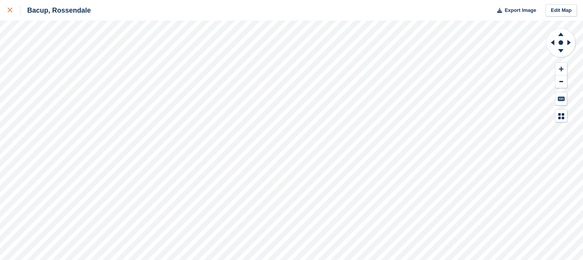
click at [12, 10] on div at bounding box center [14, 10] width 13 height 9
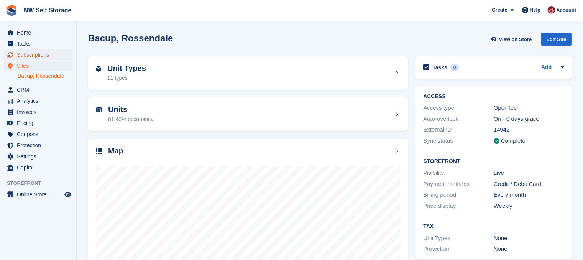
click at [38, 51] on span "Subscriptions" at bounding box center [40, 54] width 46 height 11
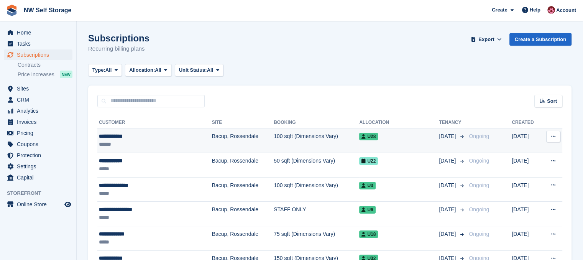
click at [157, 136] on div "**********" at bounding box center [141, 136] width 85 height 8
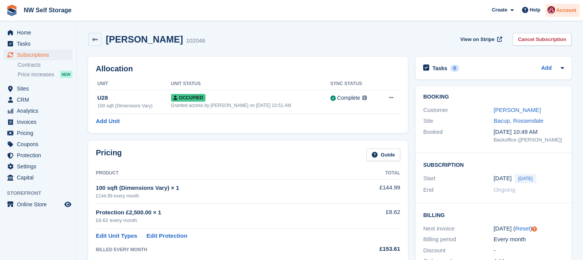
click at [562, 12] on span "Account" at bounding box center [566, 11] width 20 height 8
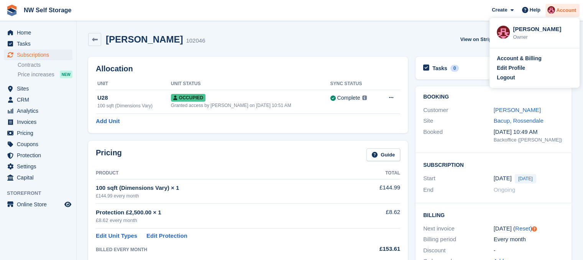
click at [569, 12] on span "Account" at bounding box center [566, 11] width 20 height 8
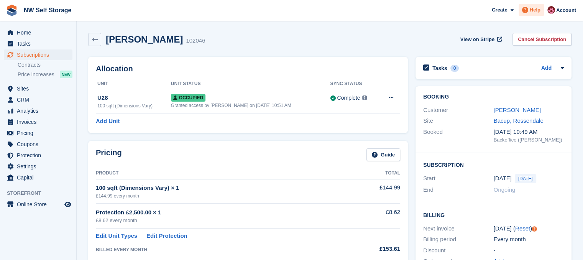
click at [535, 10] on span "Help" at bounding box center [535, 10] width 11 height 8
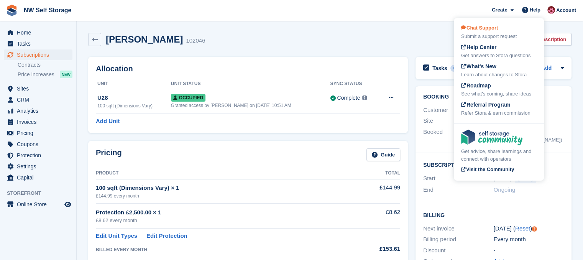
click at [483, 28] on span "Chat Support" at bounding box center [479, 28] width 37 height 6
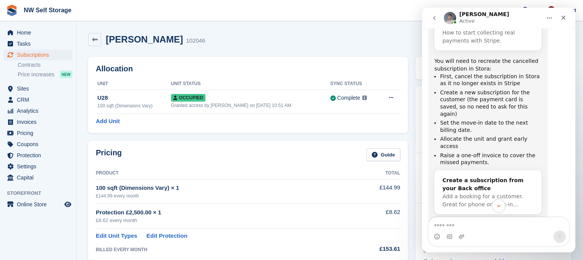
scroll to position [616, 0]
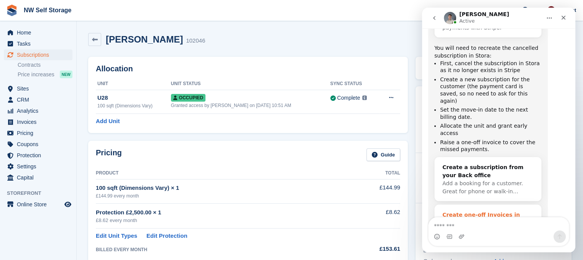
click at [485, 211] on div "Create one-off Invoices in Stora" at bounding box center [487, 219] width 91 height 16
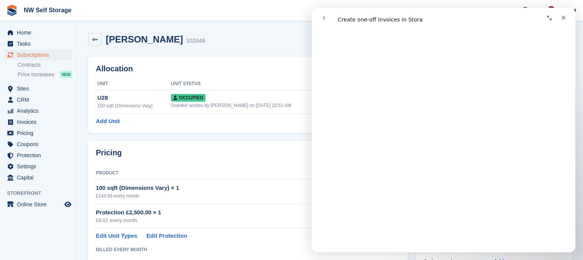
scroll to position [307, 0]
click at [22, 123] on span "Invoices" at bounding box center [40, 122] width 46 height 11
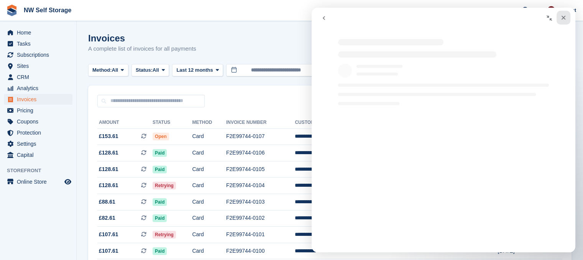
click at [564, 17] on icon "Close" at bounding box center [564, 18] width 4 height 4
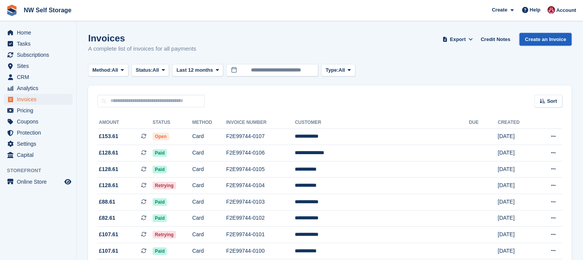
click at [544, 39] on link "Create an Invoice" at bounding box center [545, 39] width 52 height 13
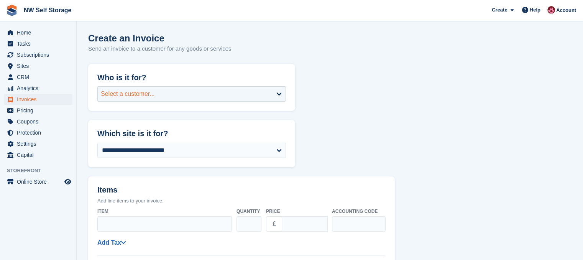
click at [195, 89] on div "Select a customer..." at bounding box center [191, 93] width 189 height 15
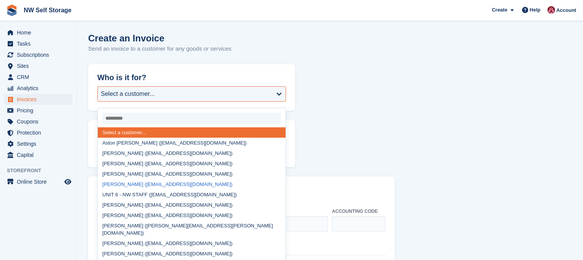
click at [135, 186] on div "[PERSON_NAME] ([EMAIL_ADDRESS][DOMAIN_NAME])" at bounding box center [192, 184] width 188 height 10
select select "******"
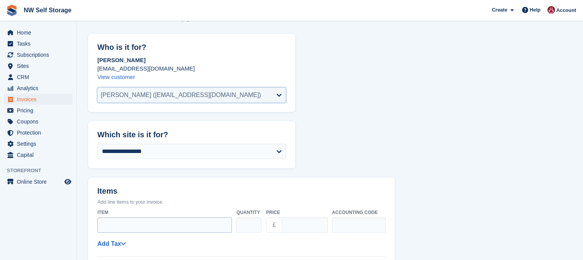
scroll to position [77, 0]
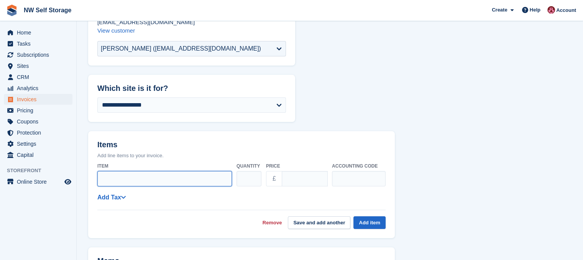
click at [161, 178] on input "Item" at bounding box center [164, 178] width 135 height 15
type input "**********"
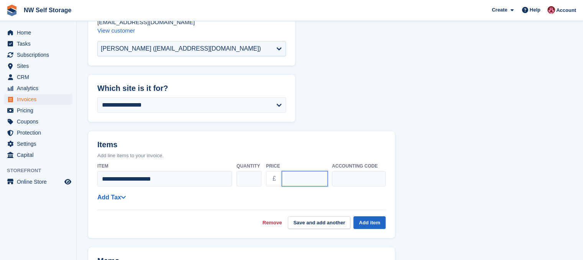
click at [289, 179] on input "****" at bounding box center [305, 178] width 46 height 15
type input "****"
click at [372, 179] on input "text" at bounding box center [359, 178] width 54 height 15
click at [397, 147] on form "**********" at bounding box center [329, 239] width 483 height 505
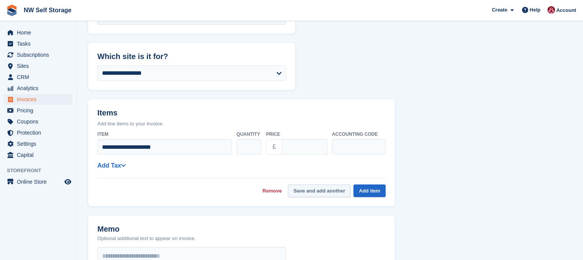
scroll to position [153, 0]
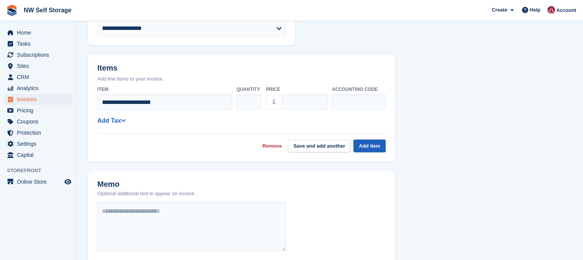
click at [374, 146] on button "Add item" at bounding box center [369, 146] width 32 height 13
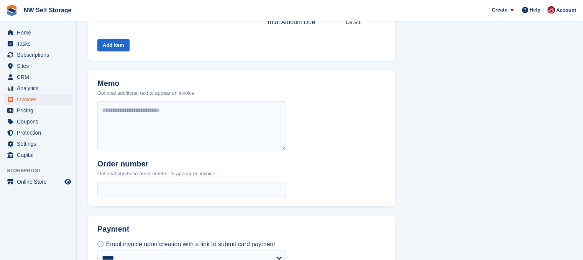
scroll to position [268, 0]
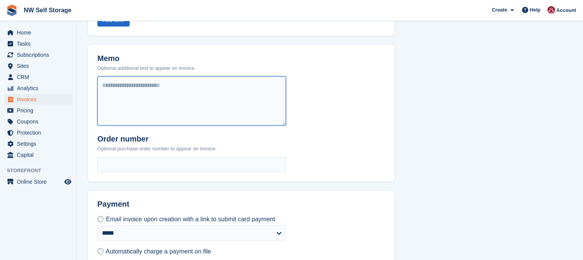
click at [120, 85] on textarea at bounding box center [191, 100] width 189 height 49
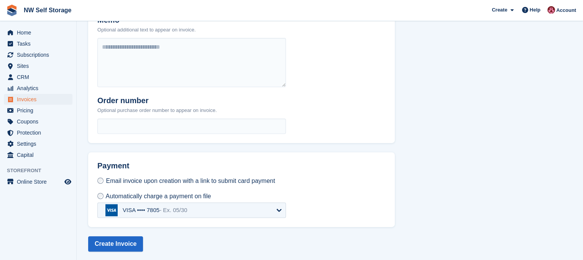
click at [212, 210] on div "VISA •••• 7805 - Ex. 05/30" at bounding box center [191, 209] width 189 height 15
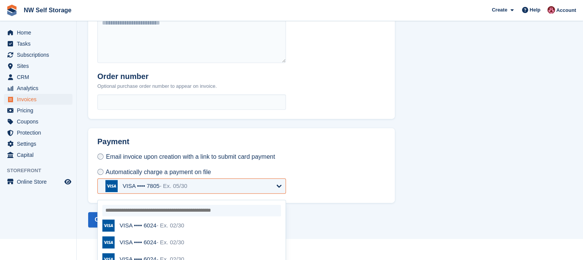
scroll to position [357, 0]
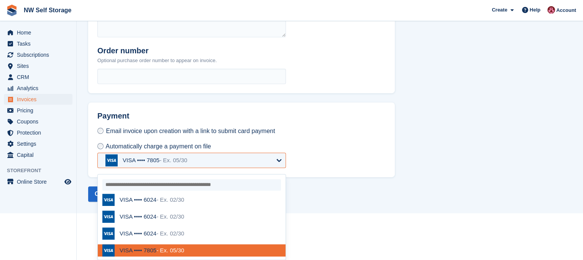
click at [165, 202] on span "- Ex. 02/30" at bounding box center [170, 199] width 28 height 7
select select "******"
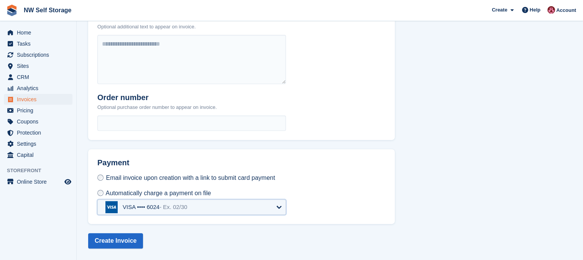
click at [230, 209] on div "VISA •••• 6024 - Ex. 02/30" at bounding box center [191, 206] width 189 height 15
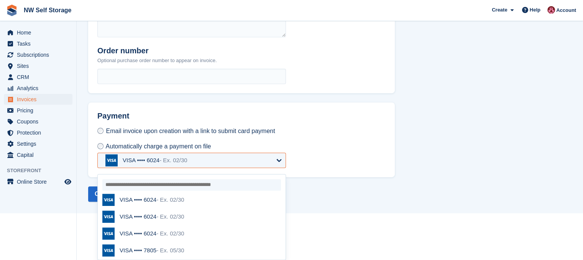
click at [151, 199] on div "VISA •••• 6024 - Ex. 02/30" at bounding box center [152, 199] width 65 height 7
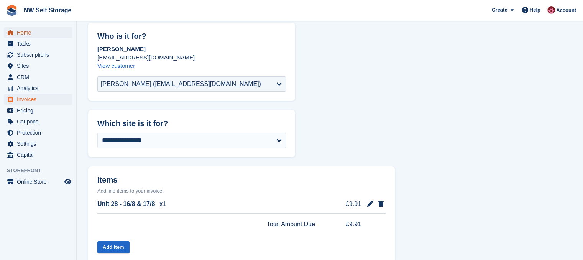
scroll to position [310, 0]
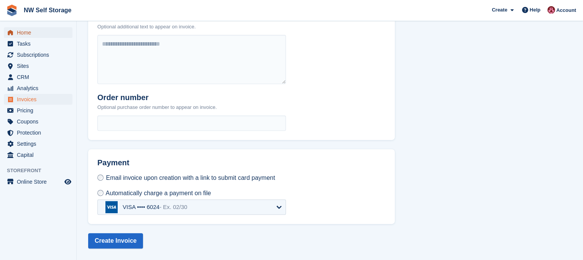
click at [26, 36] on span "Home" at bounding box center [40, 32] width 46 height 11
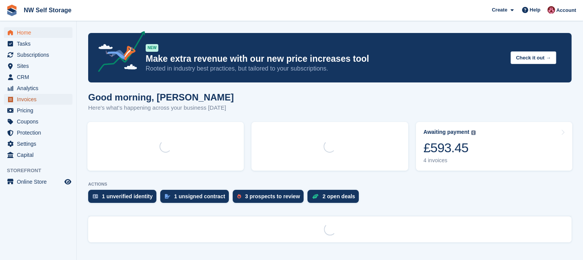
click at [31, 98] on span "Invoices" at bounding box center [40, 99] width 46 height 11
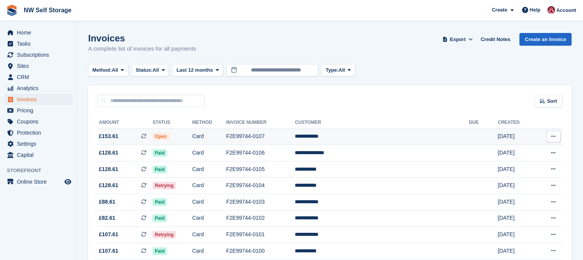
click at [169, 135] on span "Open" at bounding box center [161, 137] width 16 height 8
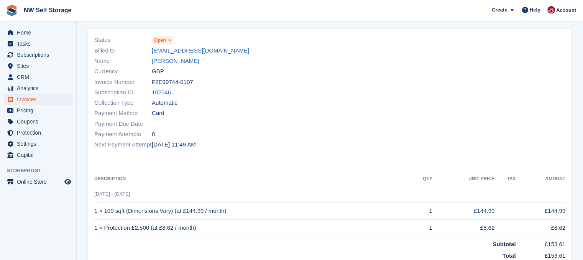
scroll to position [153, 0]
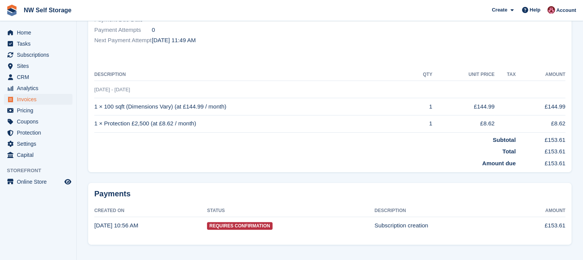
click at [231, 223] on span "Requires Confirmation" at bounding box center [239, 226] width 65 height 8
click at [220, 210] on th "Status" at bounding box center [291, 211] width 168 height 12
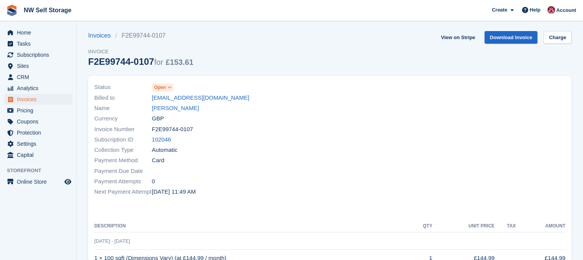
scroll to position [0, 0]
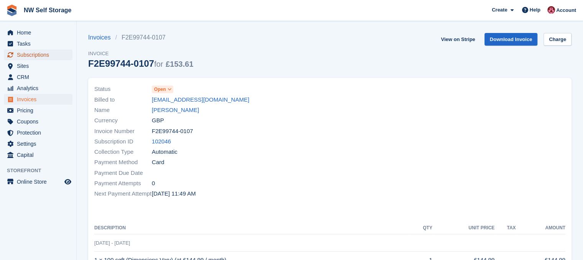
click at [51, 54] on span "Subscriptions" at bounding box center [40, 54] width 46 height 11
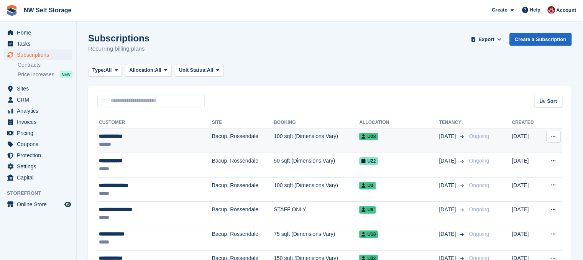
click at [323, 138] on td "100 sqft (Dimensions Vary)" at bounding box center [316, 140] width 85 height 25
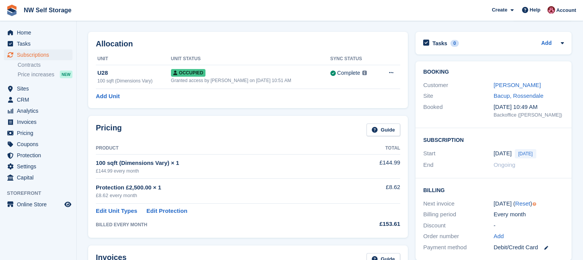
scroll to position [38, 0]
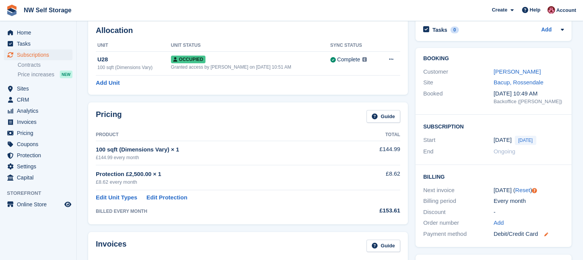
click at [546, 233] on icon at bounding box center [546, 234] width 4 height 4
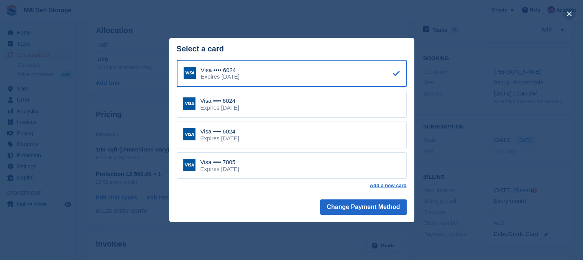
click at [569, 13] on button "close" at bounding box center [569, 14] width 12 height 12
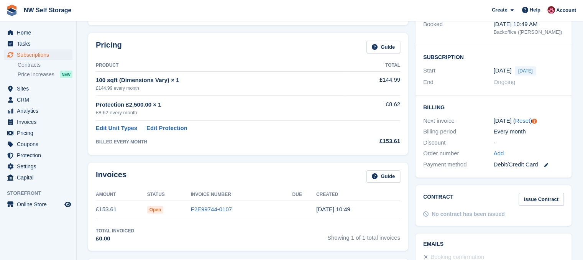
scroll to position [0, 0]
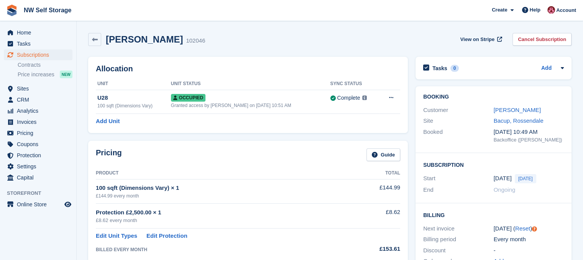
click at [103, 42] on div "[PERSON_NAME] 102046" at bounding box center [153, 39] width 104 height 11
click at [31, 120] on span "Invoices" at bounding box center [40, 122] width 46 height 11
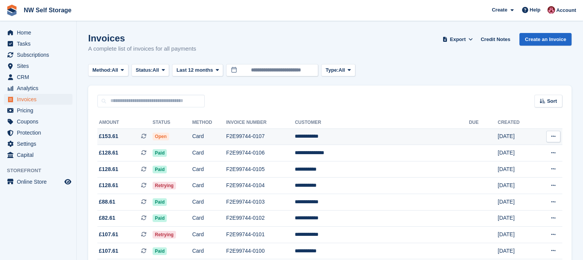
scroll to position [38, 0]
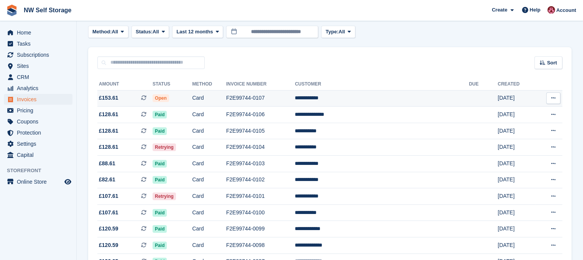
click at [550, 100] on button at bounding box center [553, 97] width 14 height 11
click at [554, 98] on icon at bounding box center [553, 97] width 4 height 5
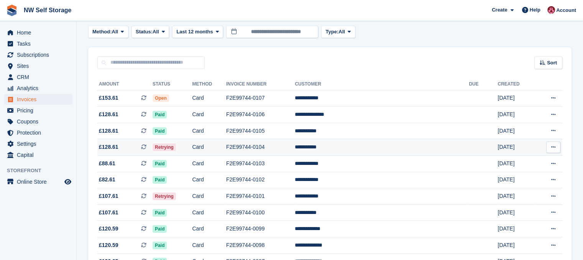
click at [557, 149] on button at bounding box center [553, 146] width 14 height 11
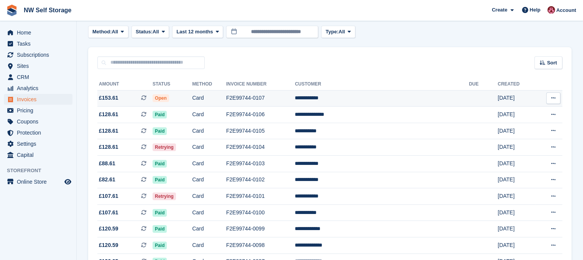
click at [124, 97] on span "£153.61 This is a recurring subscription invoice." at bounding box center [124, 98] width 55 height 8
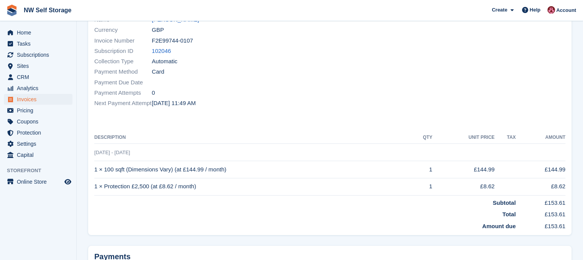
scroll to position [163, 0]
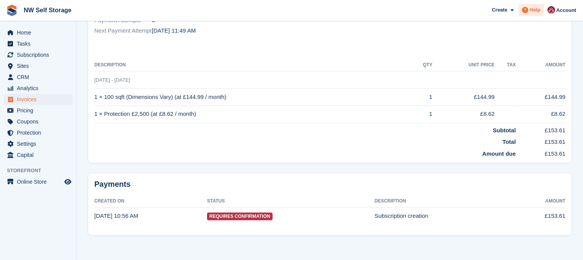
click at [537, 11] on span "Help" at bounding box center [535, 10] width 11 height 8
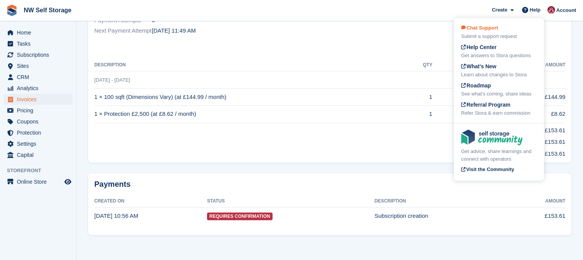
click at [495, 26] on span "Chat Support" at bounding box center [479, 28] width 37 height 6
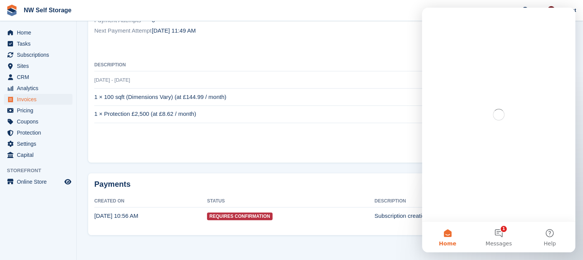
scroll to position [0, 0]
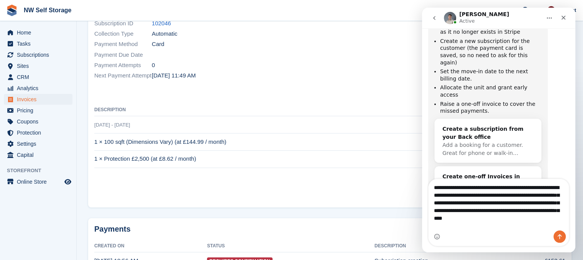
scroll to position [163, 0]
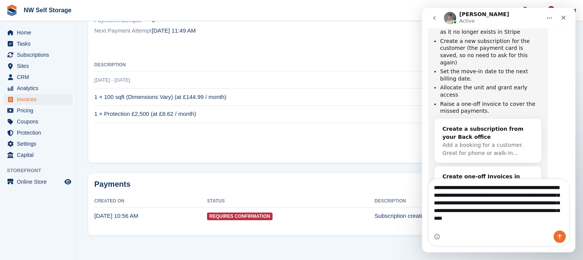
click at [476, 212] on textarea "**********" at bounding box center [499, 204] width 140 height 51
type textarea "**********"
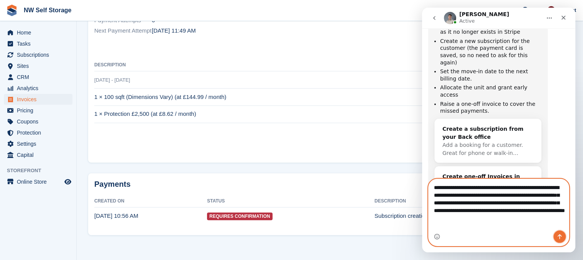
click at [557, 233] on icon "Send a message…" at bounding box center [560, 236] width 6 height 6
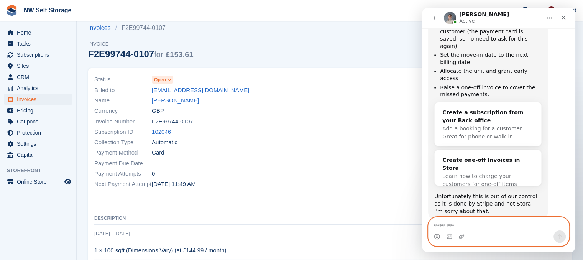
scroll to position [685, 0]
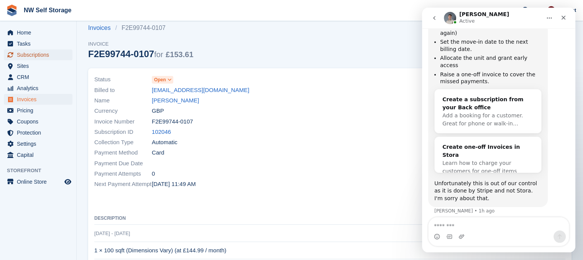
click at [24, 56] on span "Subscriptions" at bounding box center [40, 54] width 46 height 11
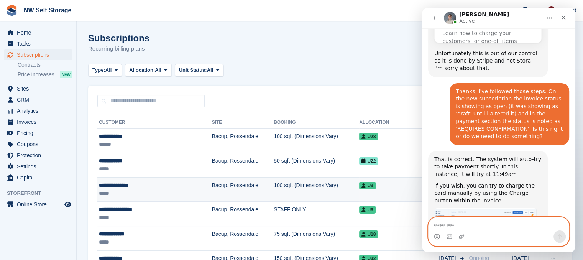
scroll to position [816, 0]
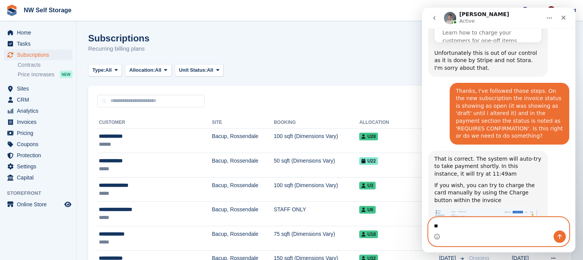
type textarea "*"
click at [441, 228] on textarea "**********" at bounding box center [499, 223] width 140 height 13
click at [462, 227] on textarea "*********" at bounding box center [499, 223] width 140 height 13
type textarea "**********"
click at [562, 237] on icon "Send a message…" at bounding box center [560, 236] width 6 height 6
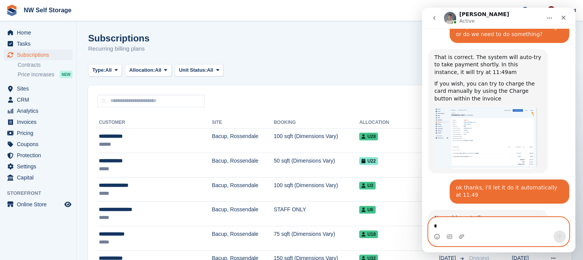
scroll to position [888, 0]
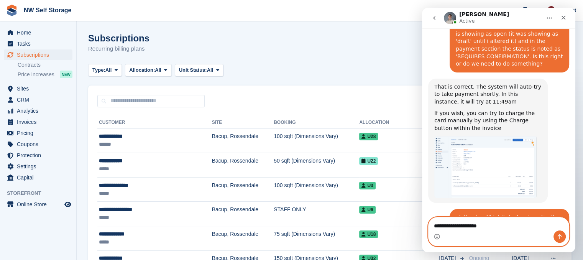
type textarea "**********"
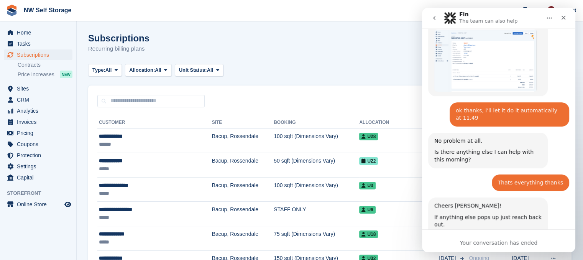
scroll to position [1014, 0]
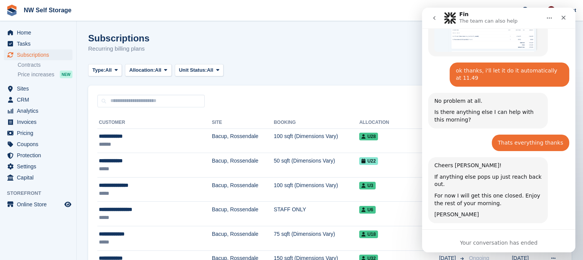
scroll to position [1035, 0]
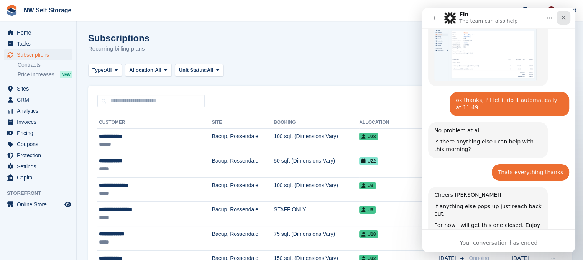
click at [563, 19] on icon "Close" at bounding box center [563, 18] width 6 height 6
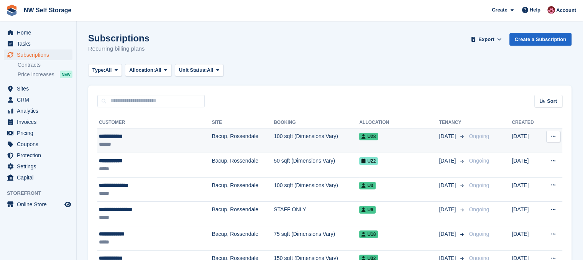
click at [145, 147] on div "******" at bounding box center [141, 144] width 85 height 8
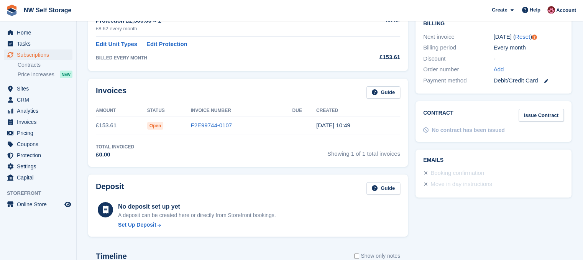
scroll to position [103, 0]
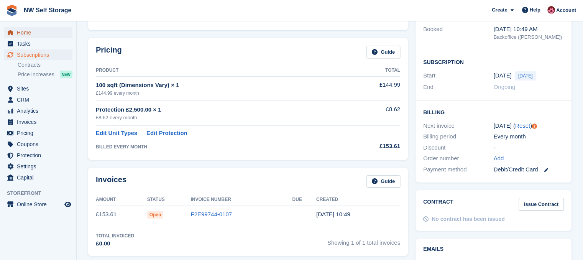
click at [36, 33] on span "Home" at bounding box center [40, 32] width 46 height 11
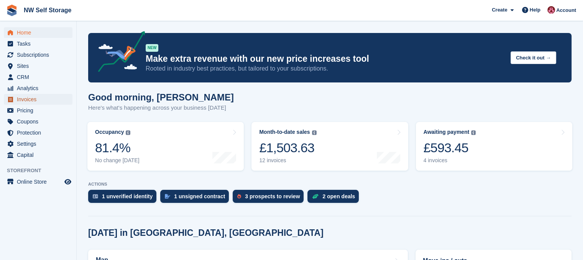
click at [33, 103] on span "Invoices" at bounding box center [40, 99] width 46 height 11
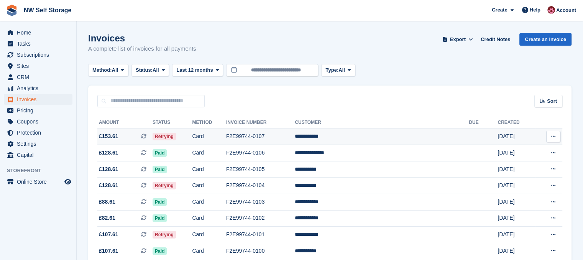
click at [176, 138] on span "Retrying" at bounding box center [164, 137] width 23 height 8
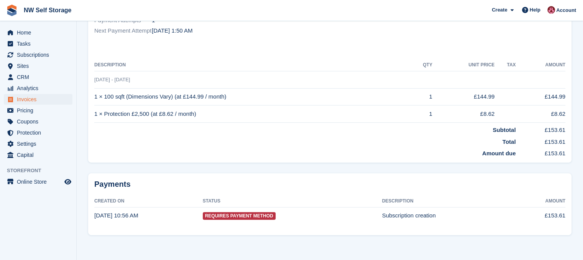
scroll to position [12, 0]
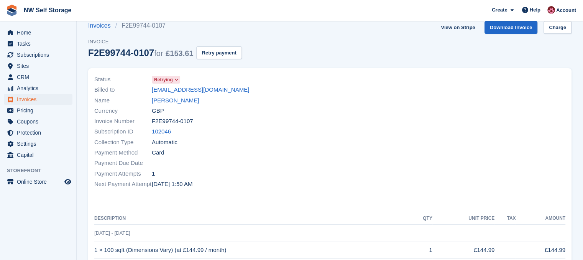
click at [176, 80] on icon at bounding box center [176, 79] width 4 height 5
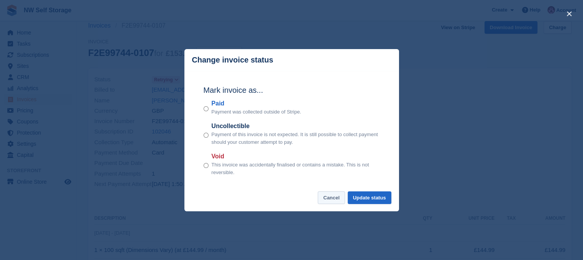
click at [334, 201] on button "Cancel" at bounding box center [331, 197] width 27 height 13
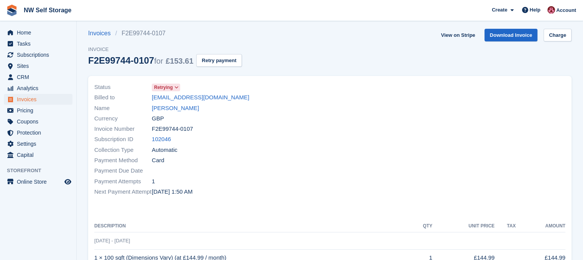
scroll to position [0, 0]
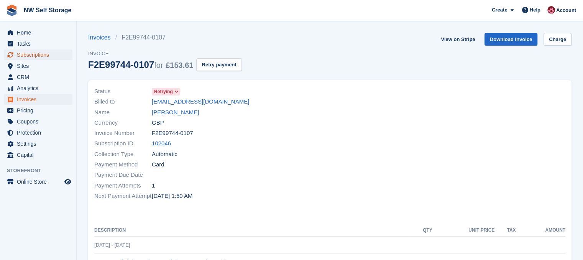
click at [40, 56] on span "Subscriptions" at bounding box center [40, 54] width 46 height 11
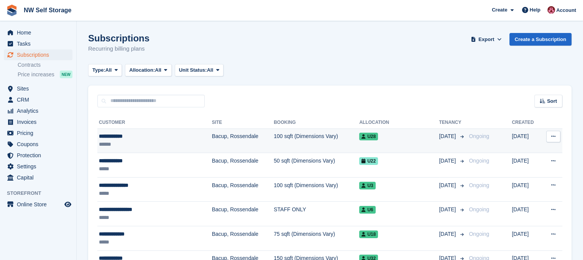
click at [134, 140] on div "**********" at bounding box center [141, 136] width 85 height 8
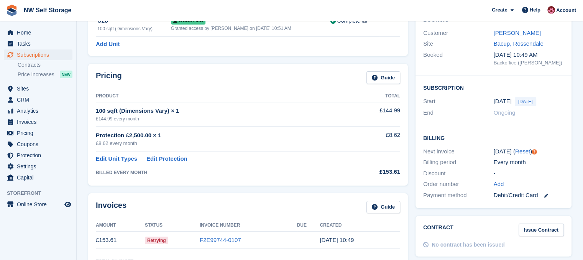
scroll to position [77, 0]
click at [543, 195] on link at bounding box center [543, 195] width 10 height 9
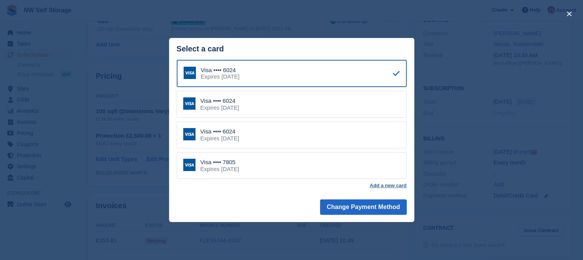
click at [452, 116] on div "close" at bounding box center [291, 130] width 583 height 260
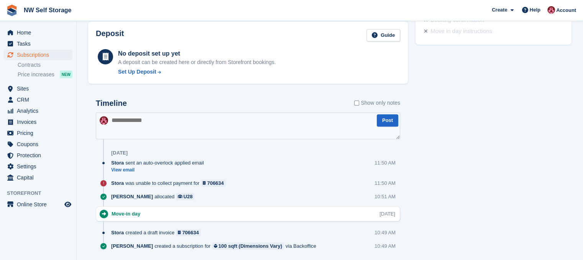
scroll to position [345, 0]
click at [212, 182] on div "706634" at bounding box center [215, 182] width 16 height 7
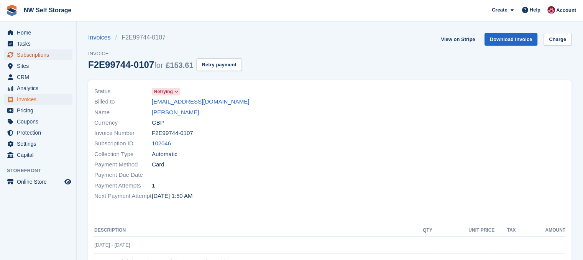
click at [48, 53] on span "Subscriptions" at bounding box center [40, 54] width 46 height 11
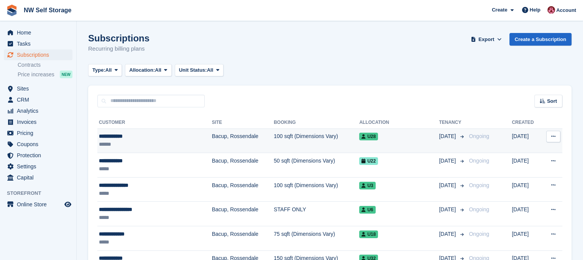
click at [176, 138] on div "**********" at bounding box center [141, 136] width 85 height 8
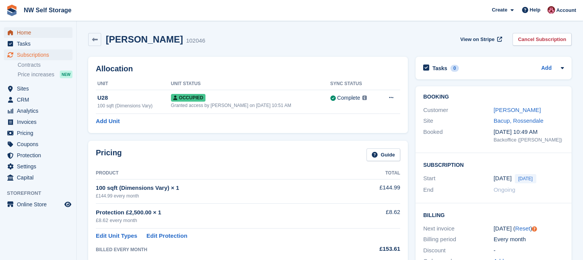
click at [29, 31] on span "Home" at bounding box center [40, 32] width 46 height 11
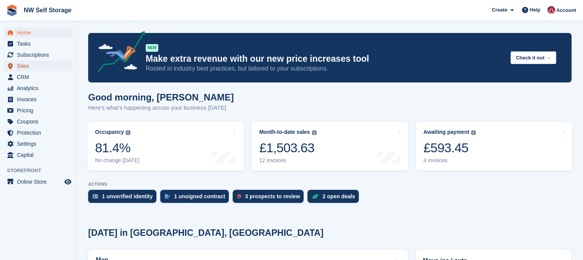
click at [28, 68] on span "Sites" at bounding box center [40, 66] width 46 height 11
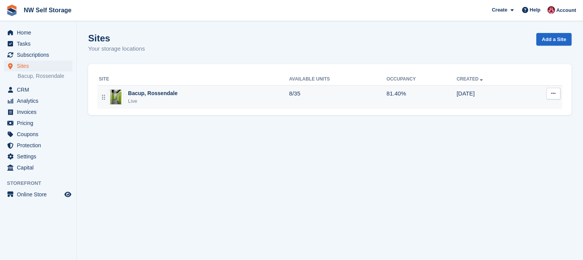
click at [156, 92] on div "Bacup, Rossendale" at bounding box center [152, 93] width 49 height 8
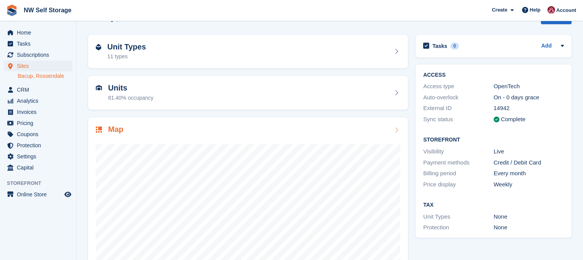
scroll to position [38, 0]
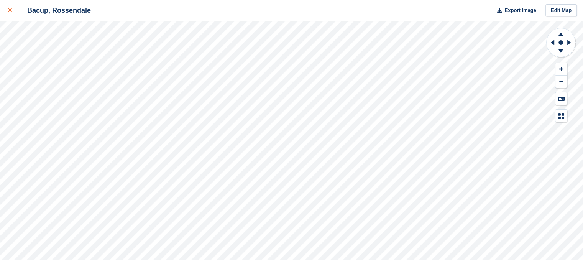
click at [7, 12] on link at bounding box center [10, 10] width 20 height 21
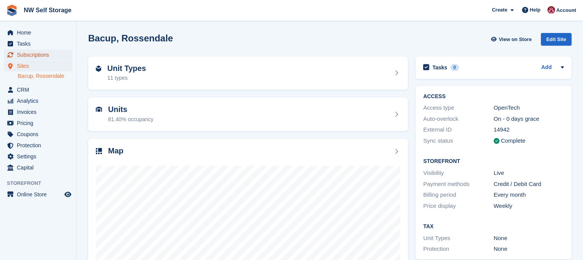
click at [40, 56] on span "Subscriptions" at bounding box center [40, 54] width 46 height 11
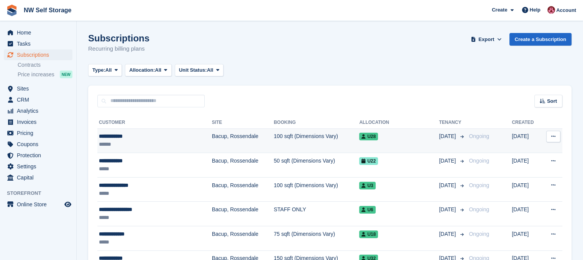
click at [135, 141] on div "******" at bounding box center [141, 144] width 85 height 8
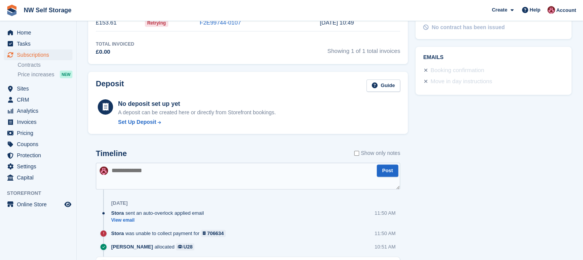
scroll to position [345, 0]
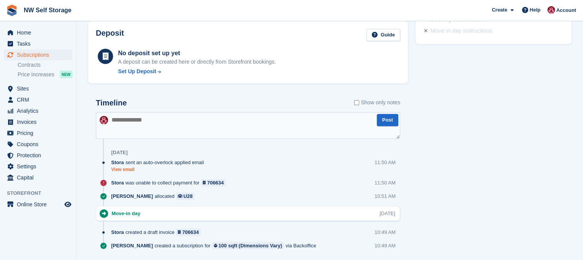
click at [128, 168] on link "View email" at bounding box center [159, 169] width 97 height 7
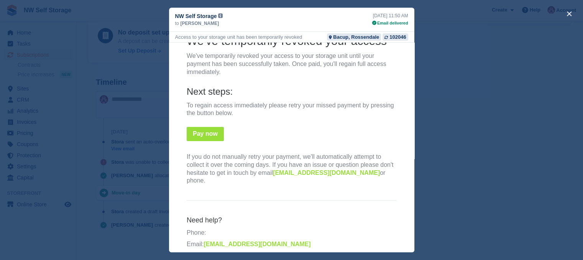
scroll to position [213, 0]
click at [570, 13] on button "close" at bounding box center [569, 14] width 12 height 12
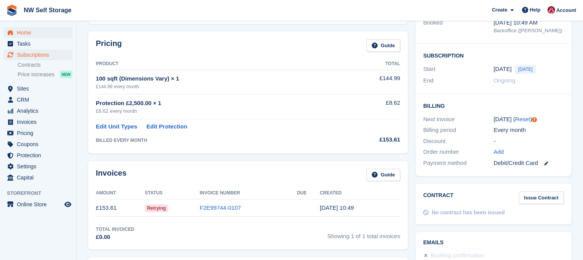
scroll to position [60, 0]
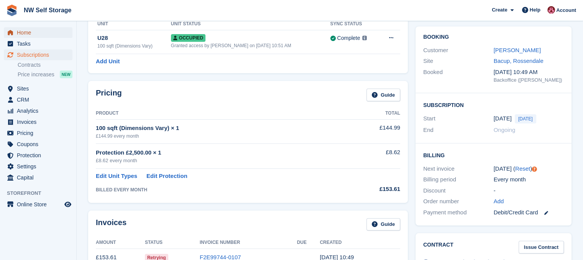
click at [28, 36] on span "Home" at bounding box center [40, 32] width 46 height 11
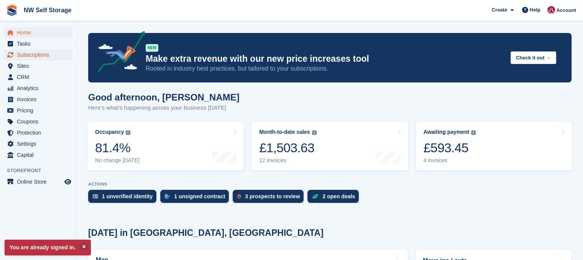
click at [42, 56] on span "Subscriptions" at bounding box center [40, 54] width 46 height 11
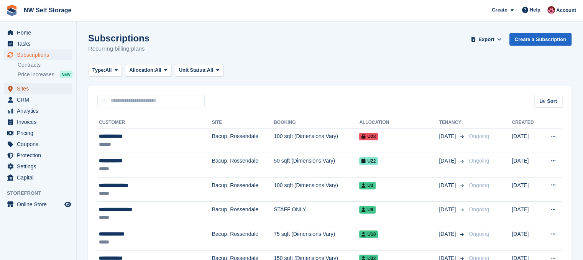
click at [31, 89] on span "Sites" at bounding box center [40, 88] width 46 height 11
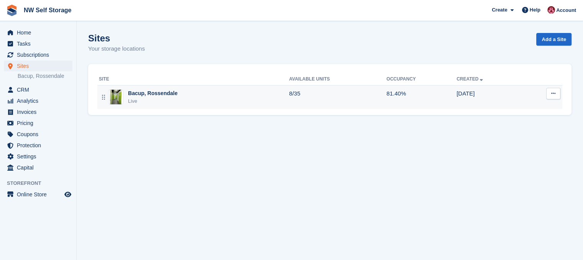
click at [159, 95] on div "Bacup, Rossendale" at bounding box center [152, 93] width 49 height 8
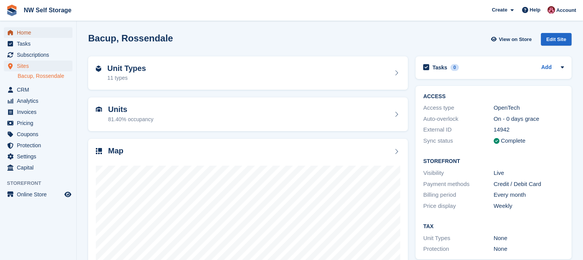
click at [31, 35] on span "Home" at bounding box center [40, 32] width 46 height 11
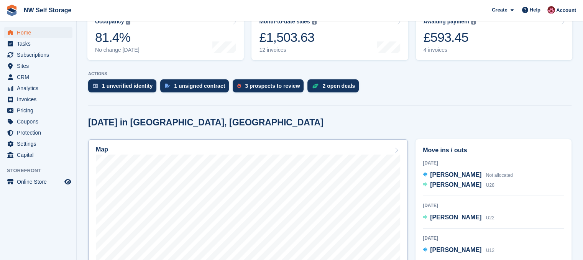
scroll to position [153, 0]
